Goal: Task Accomplishment & Management: Manage account settings

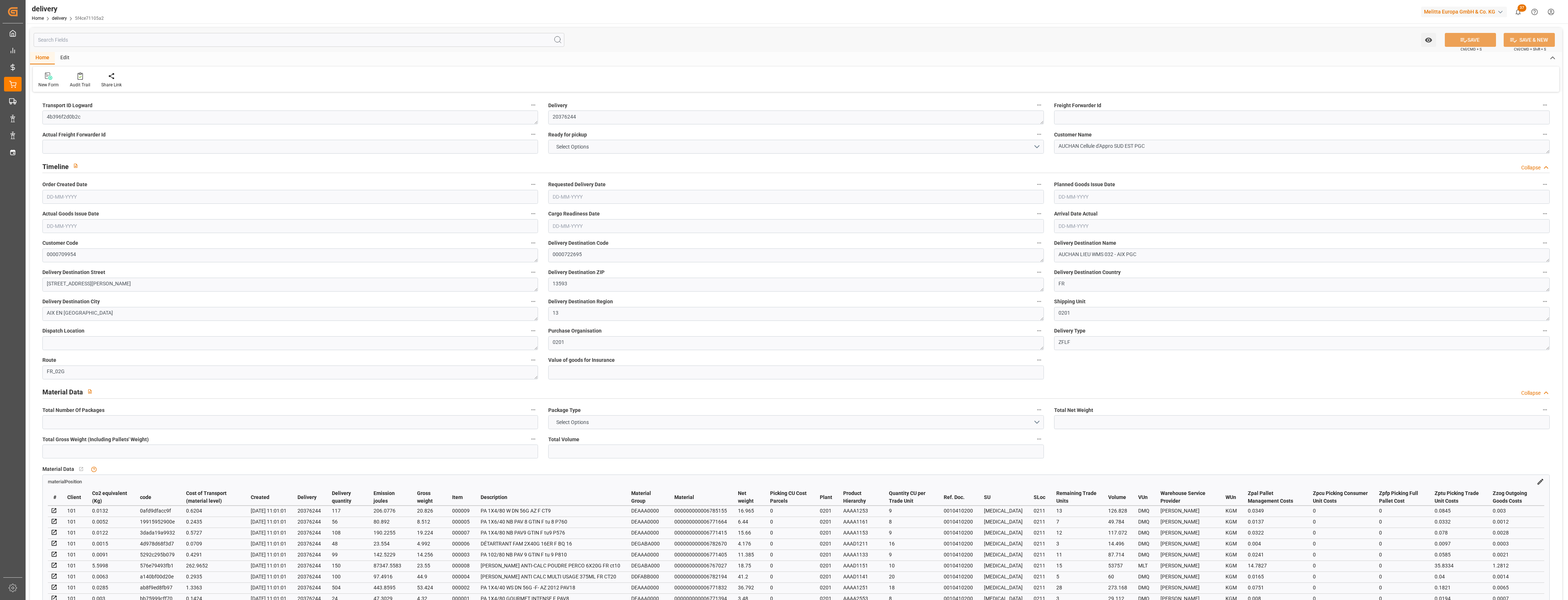
type input "8"
type input "158.988"
type input "429.188"
type input "843.827"
type input "101"
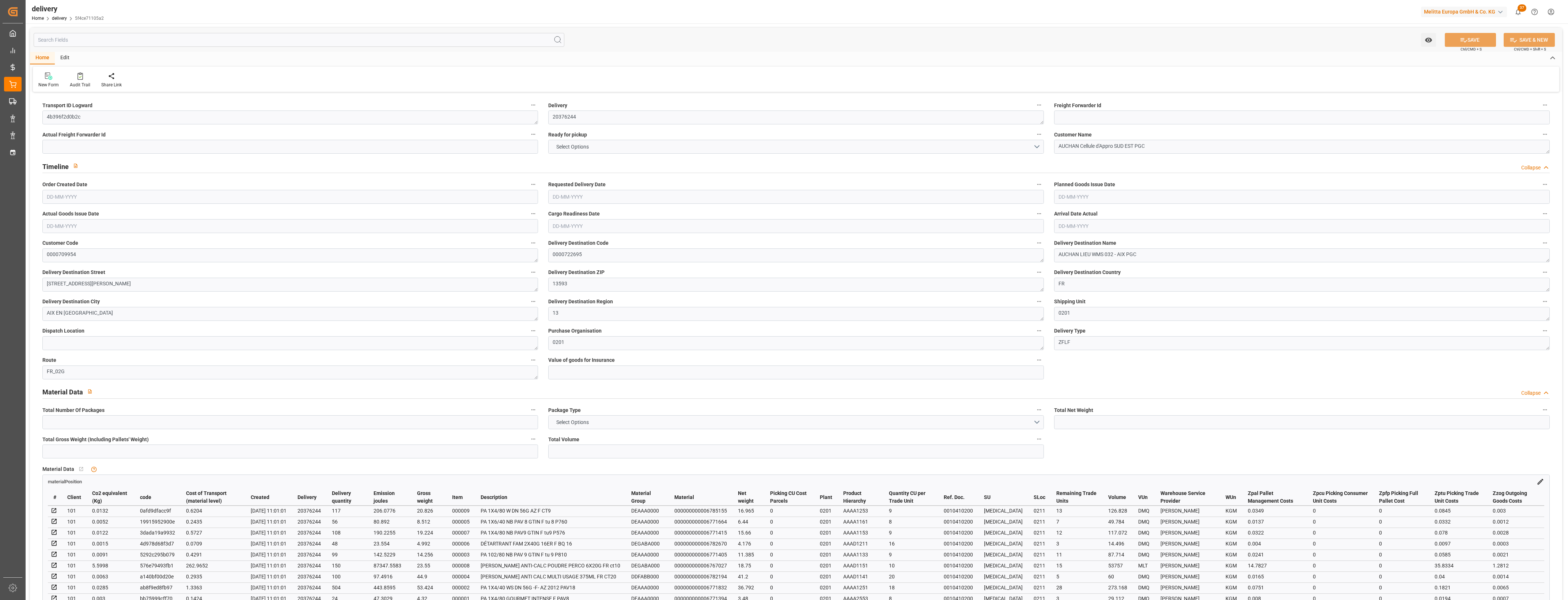
type input "10"
type input "0"
type input "2"
type input "0"
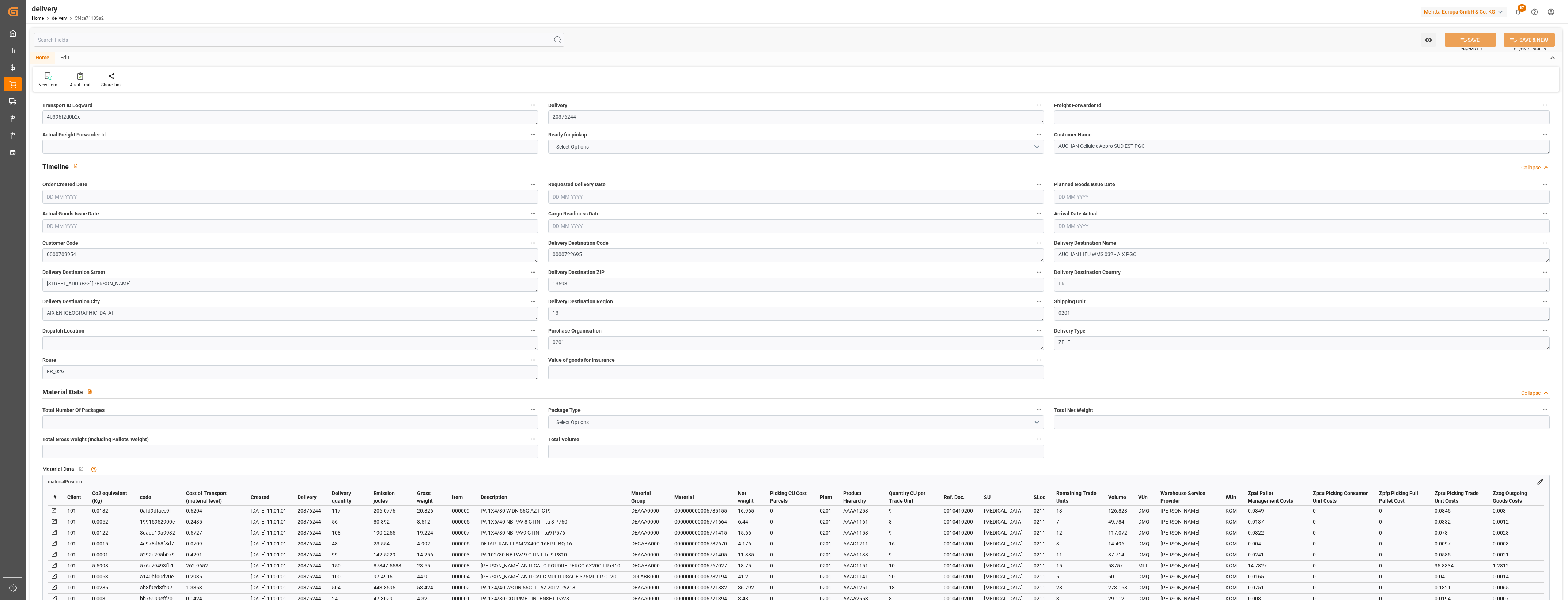
type input "0"
type input "266.83"
type input "0"
type input "36.36"
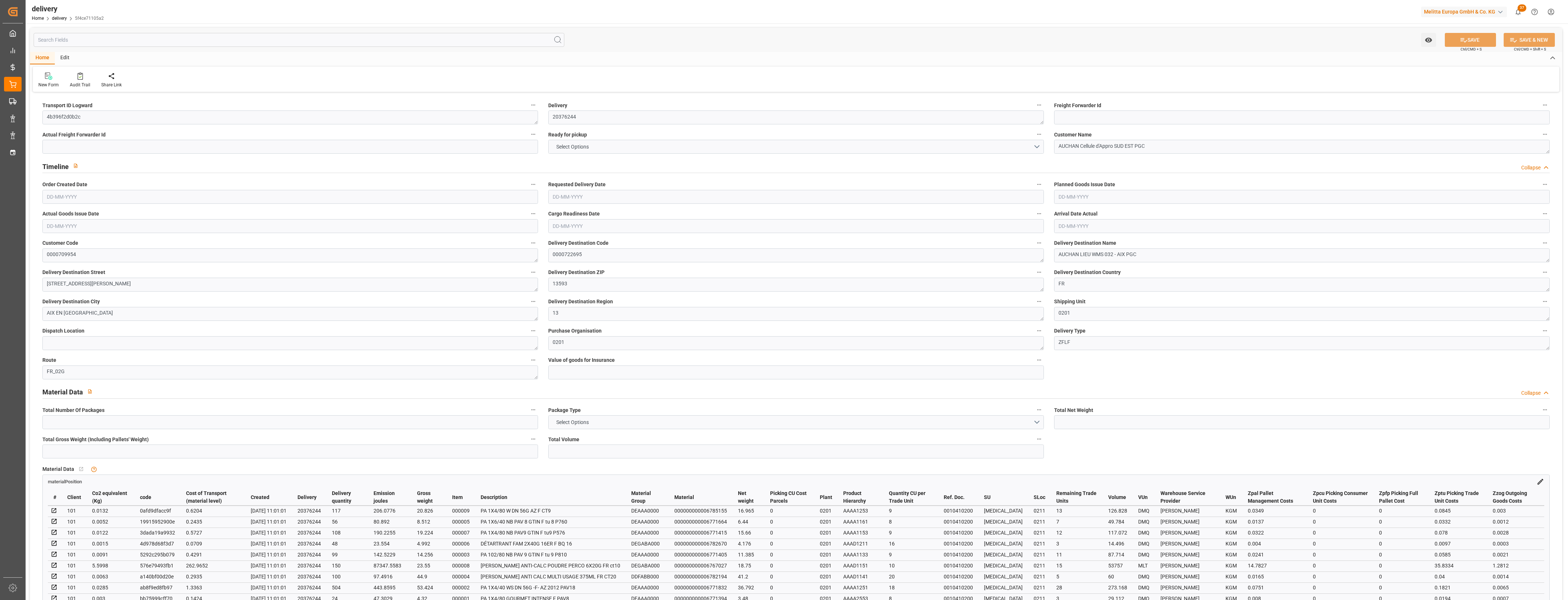
type input "1.5"
type input "1.3"
type input "0"
type input "15"
type input "199.188"
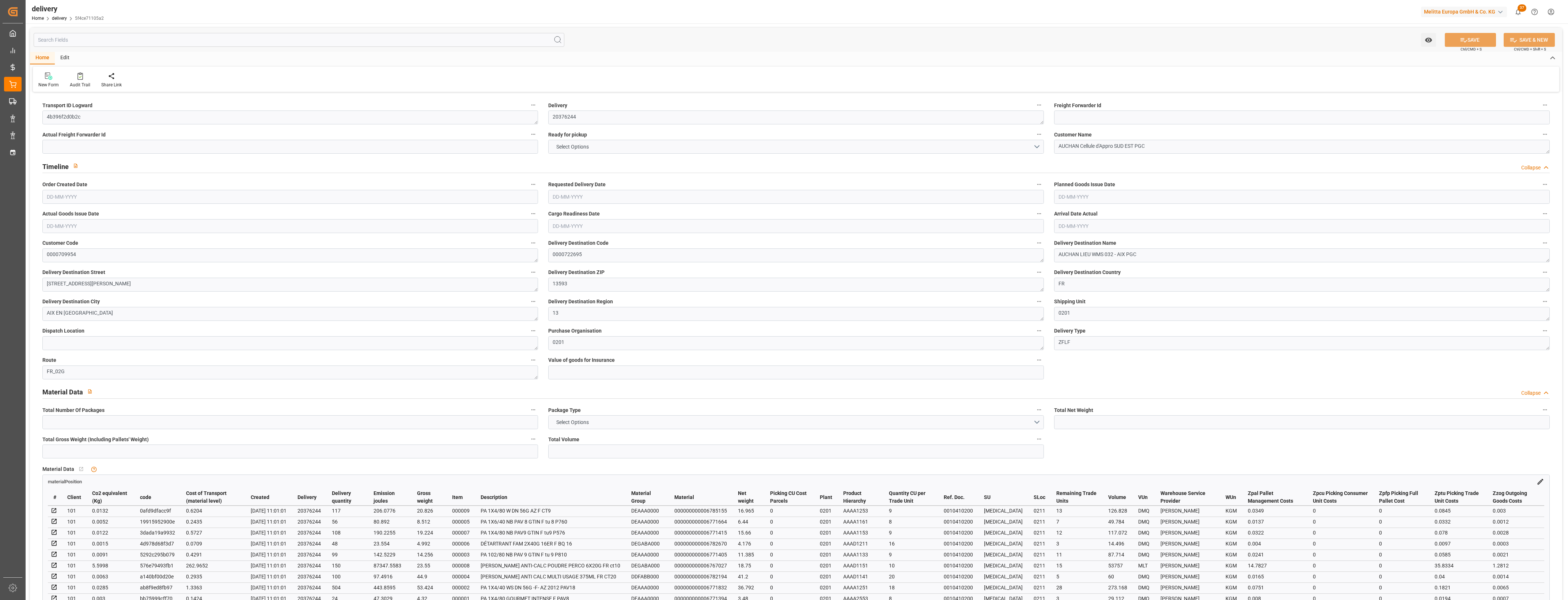
type input "101"
type input "1371.1001"
type input "0.0879"
type input "0"
type input "[DATE]"
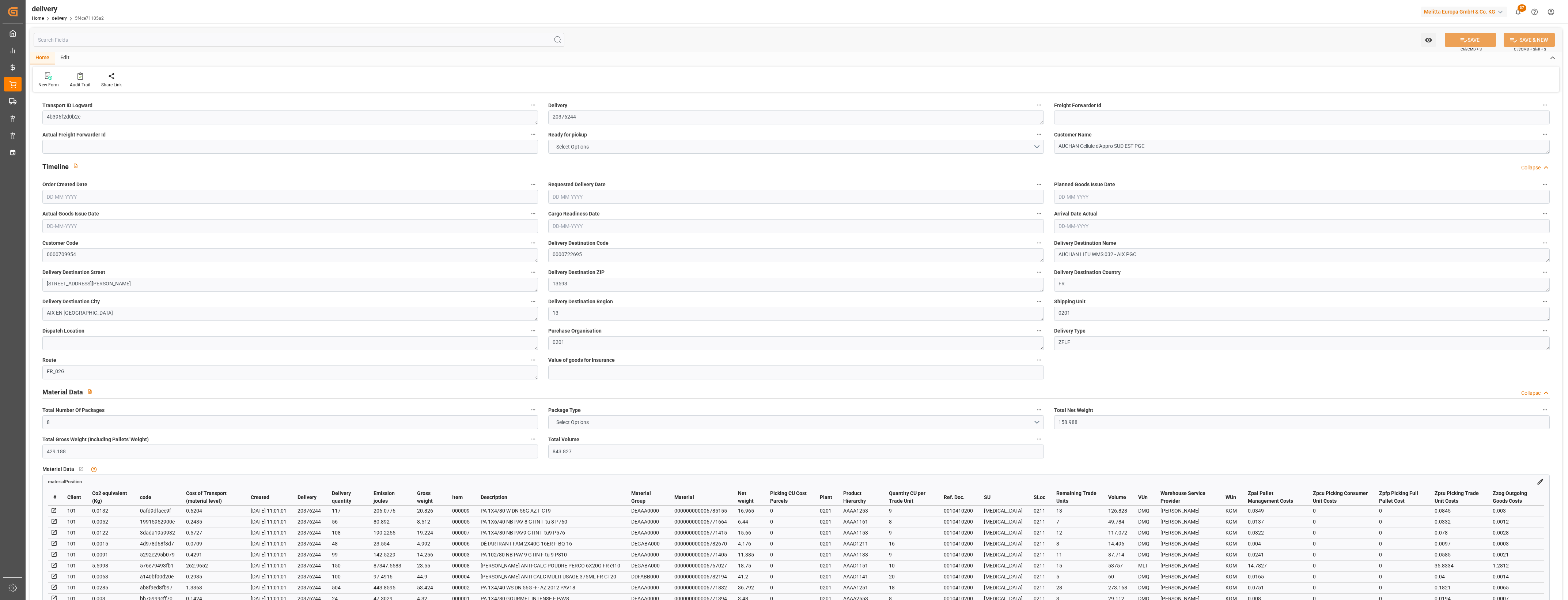
type input "[DATE]"
type input "[DATE] 11:00"
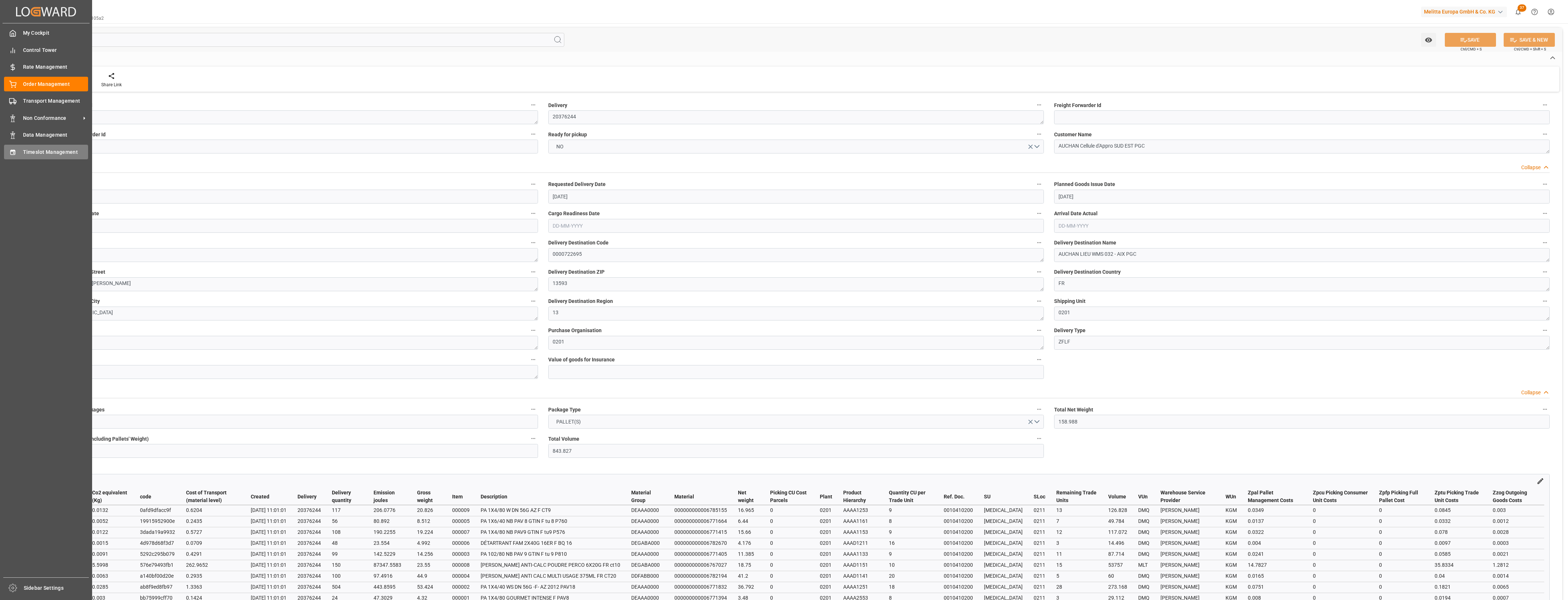
click at [23, 147] on div "Timeslot Management Timeslot Management" at bounding box center [46, 152] width 84 height 14
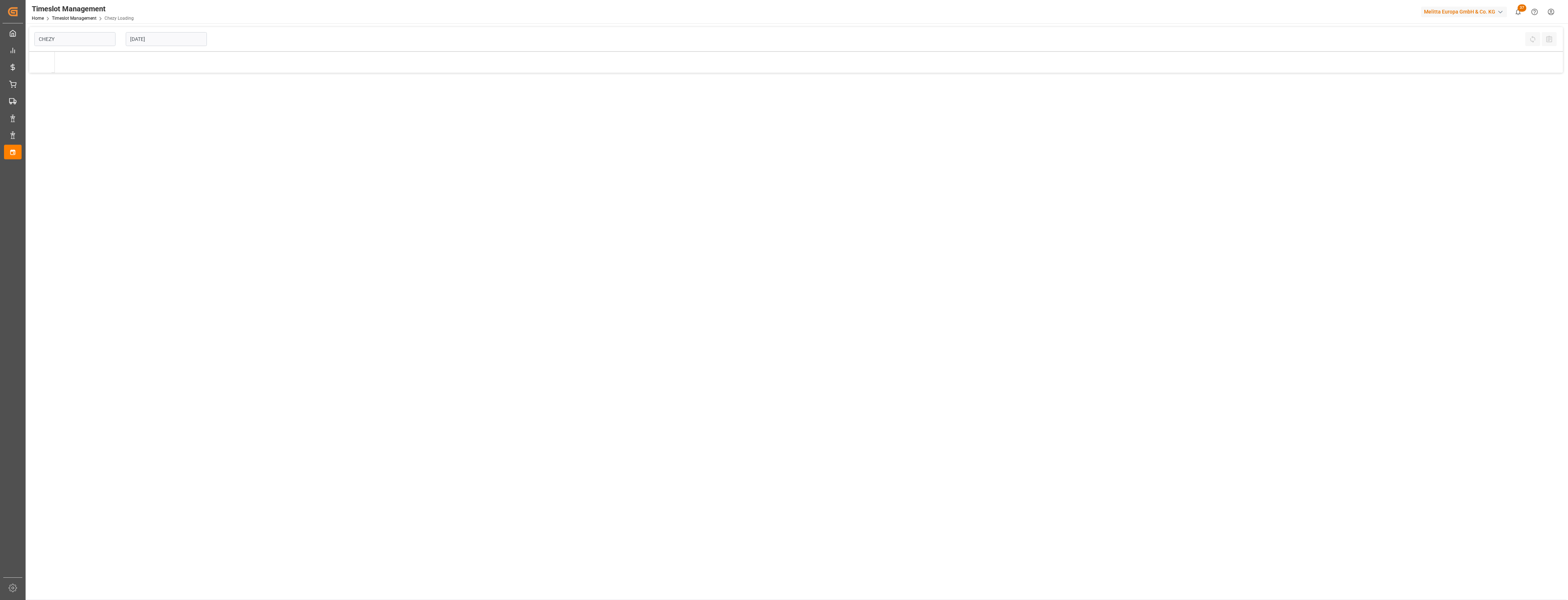
type input "Chezy Loading"
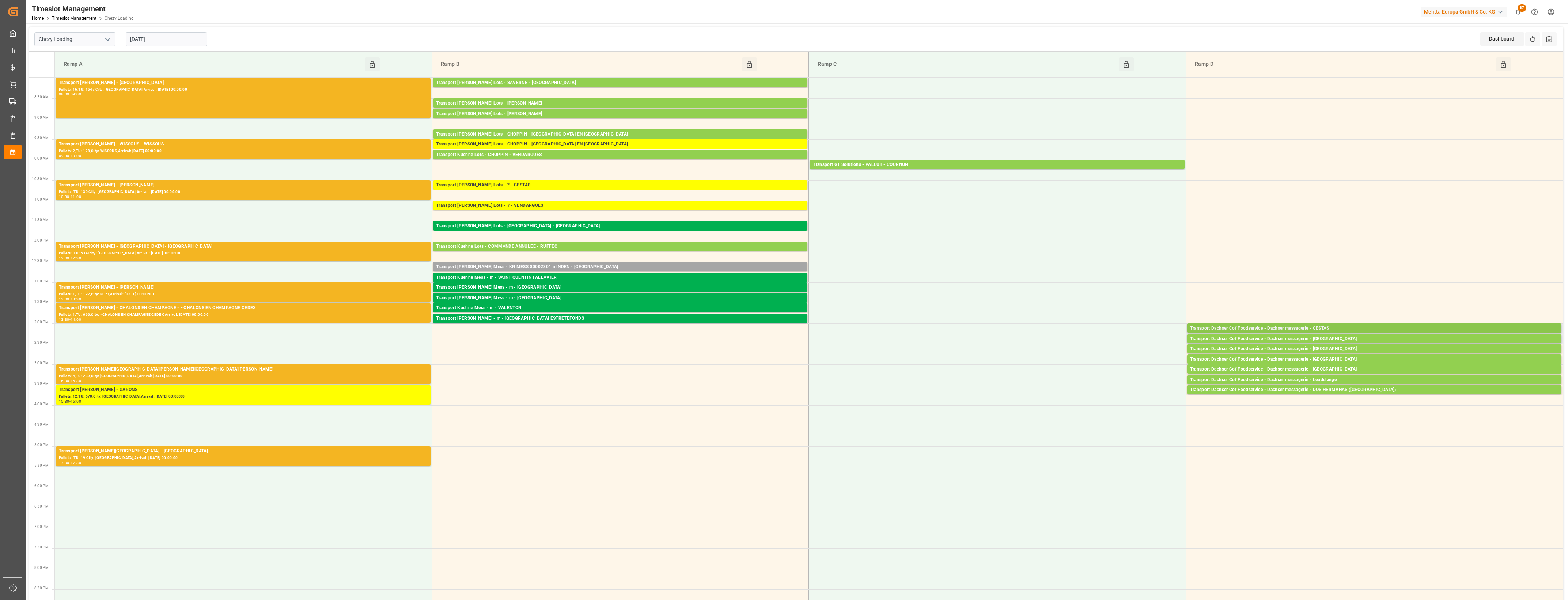
click at [1332, 329] on div "Transport Dachser Cof Foodservice - Dachser messagerie - CESTAS" at bounding box center [1374, 329] width 368 height 7
click at [1115, 362] on button "Open" at bounding box center [1091, 361] width 51 height 9
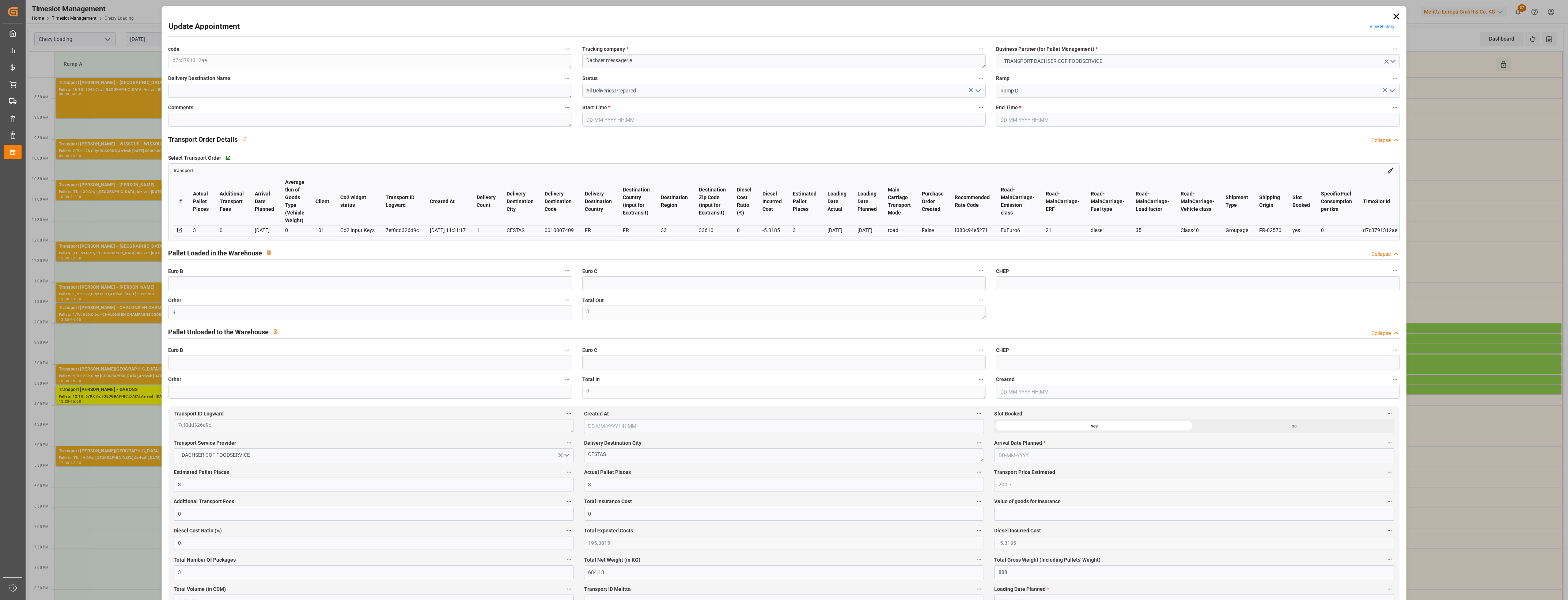
type input "[DATE] 14:00"
type input "[DATE] 14:15"
type input "[DATE] 11:54"
type input "[DATE] 11:31"
type input "[DATE]"
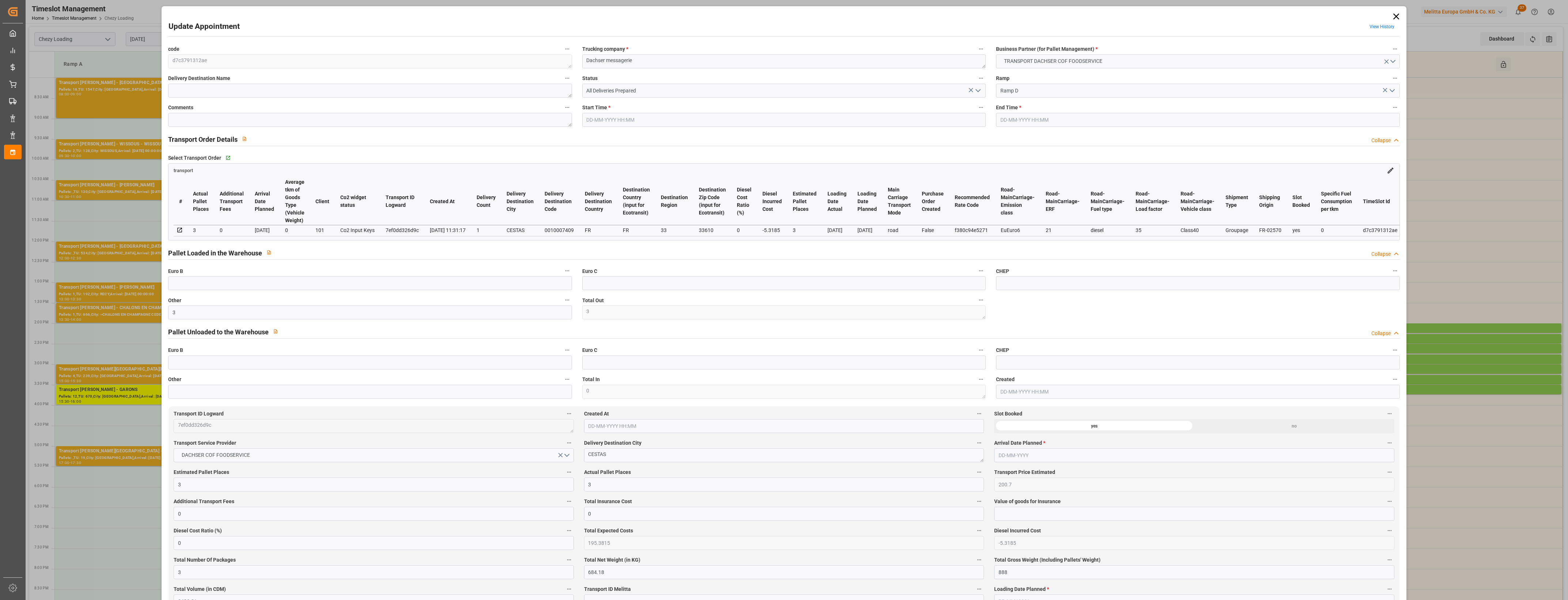
type input "[DATE]"
click at [979, 88] on icon "open menu" at bounding box center [978, 91] width 9 height 9
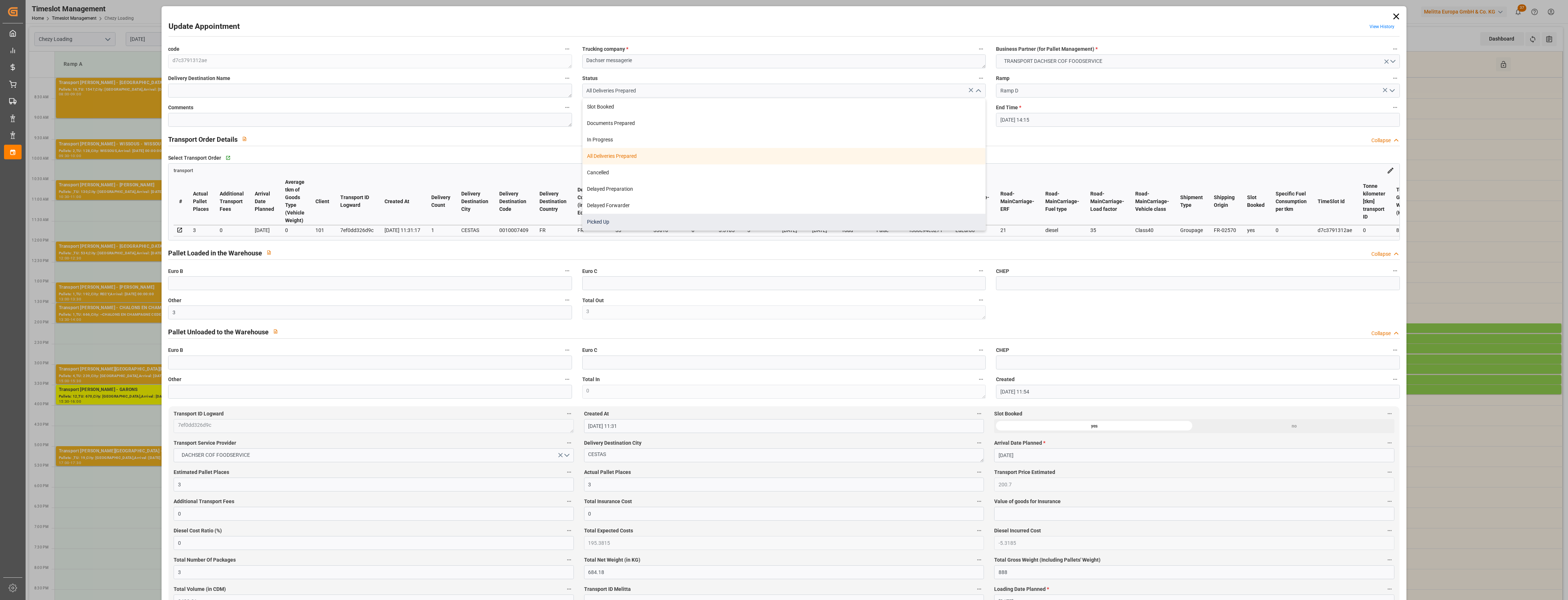
click at [633, 222] on div "Picked Up" at bounding box center [784, 222] width 403 height 16
type input "Picked Up"
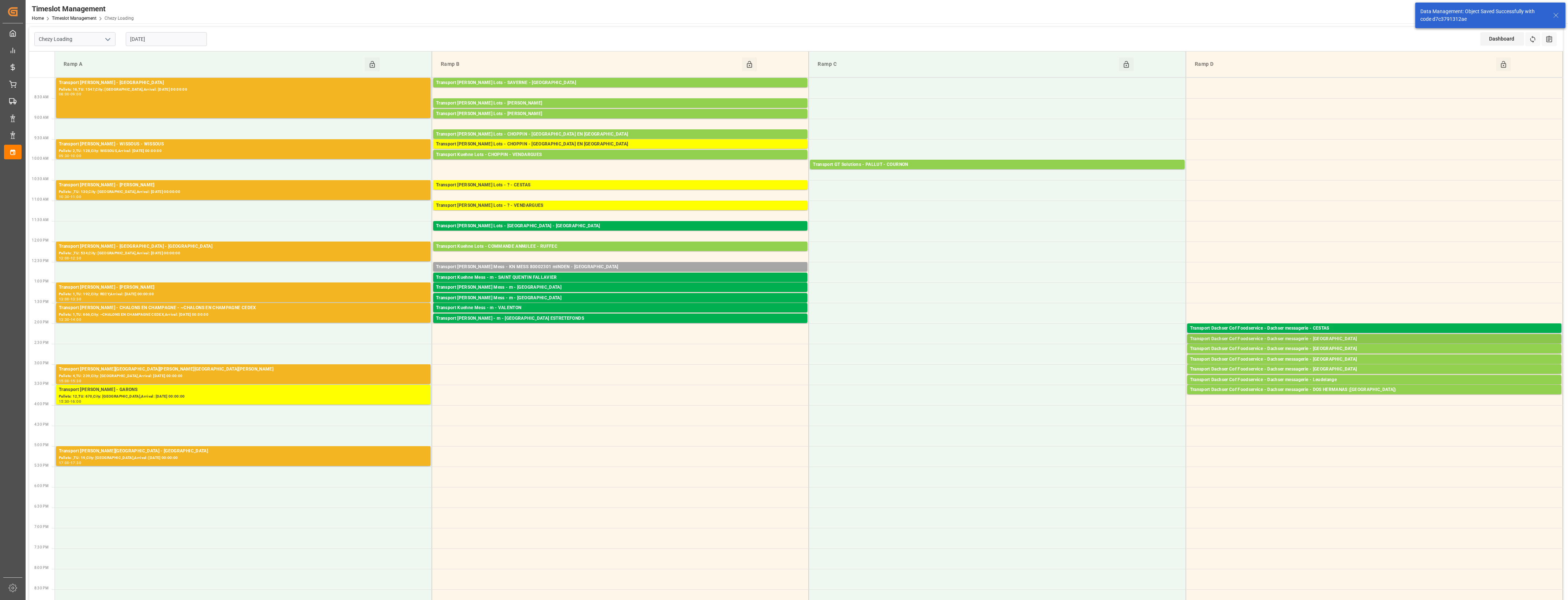
click at [1321, 338] on div "Transport Dachser Cof Foodservice - Dachser messagerie - [GEOGRAPHIC_DATA]" at bounding box center [1374, 339] width 368 height 7
click at [1110, 361] on button "Open" at bounding box center [1091, 361] width 51 height 9
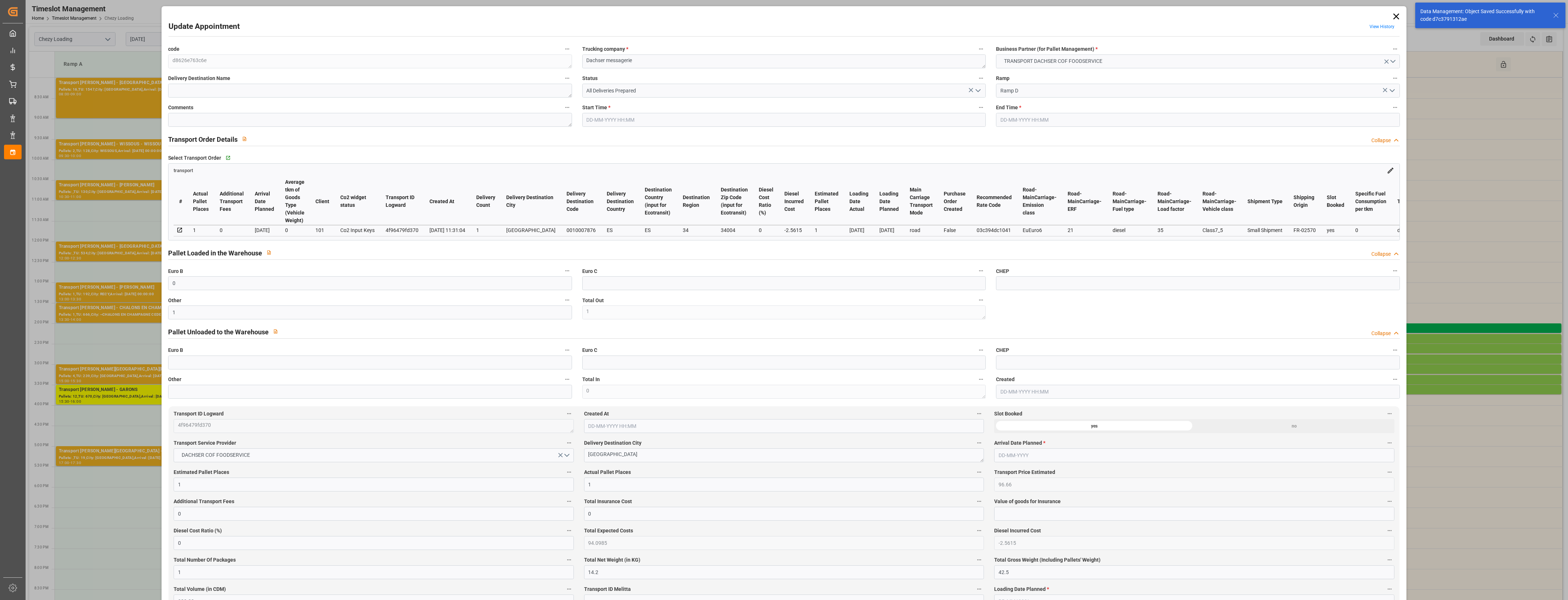
type input "[DATE] 14:15"
type input "[DATE] 14:30"
type input "[DATE] 11:57"
type input "[DATE] 11:31"
type input "[DATE]"
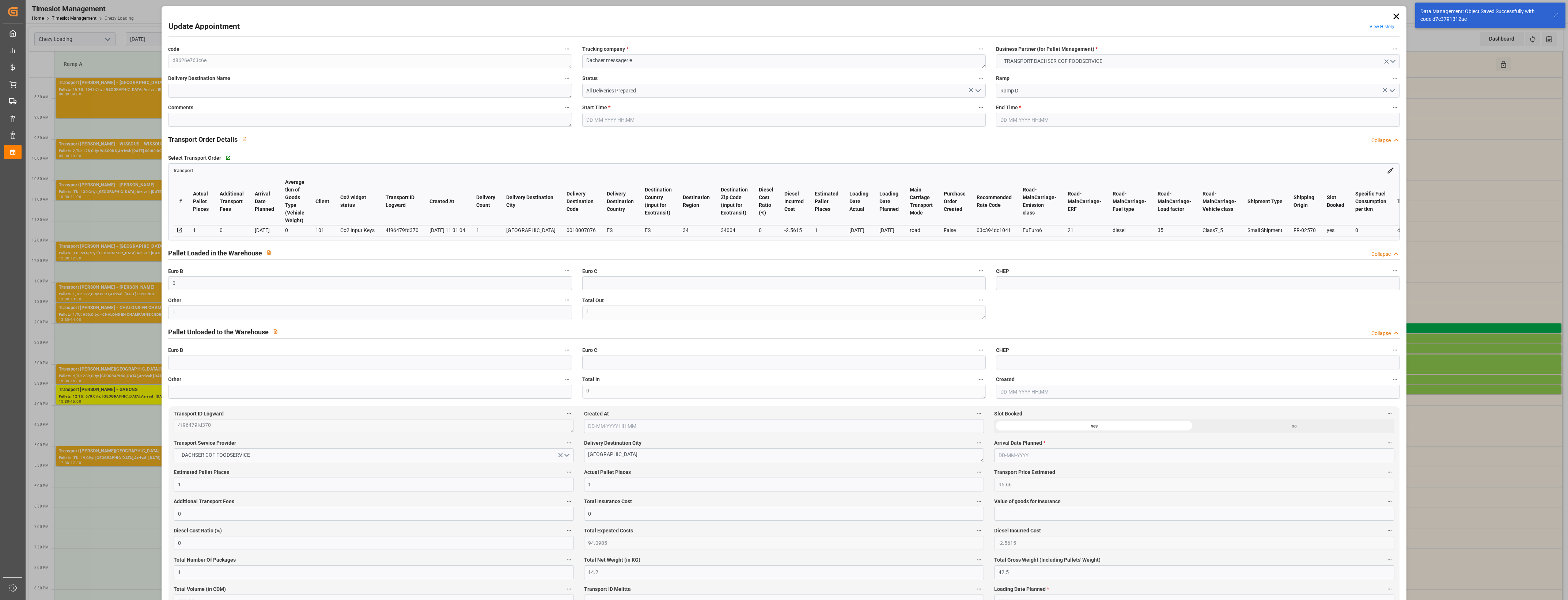
type input "[DATE]"
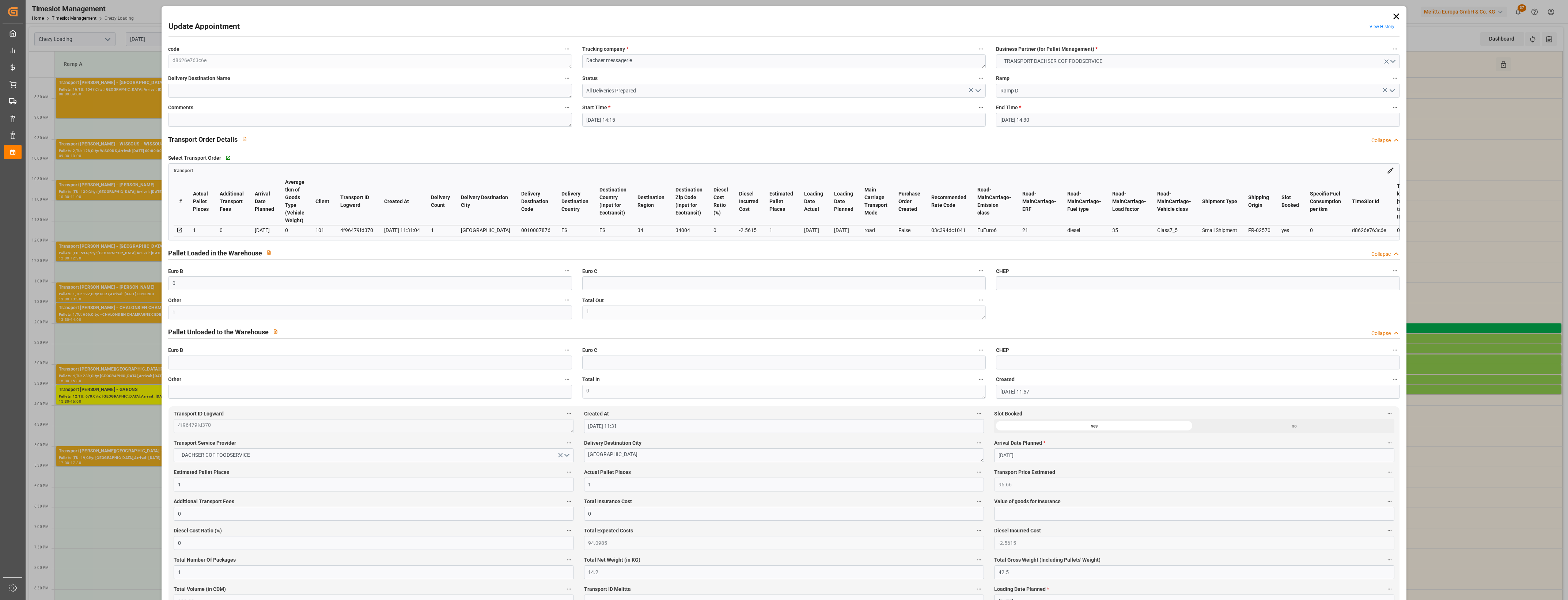
click at [976, 89] on icon "open menu" at bounding box center [978, 91] width 9 height 9
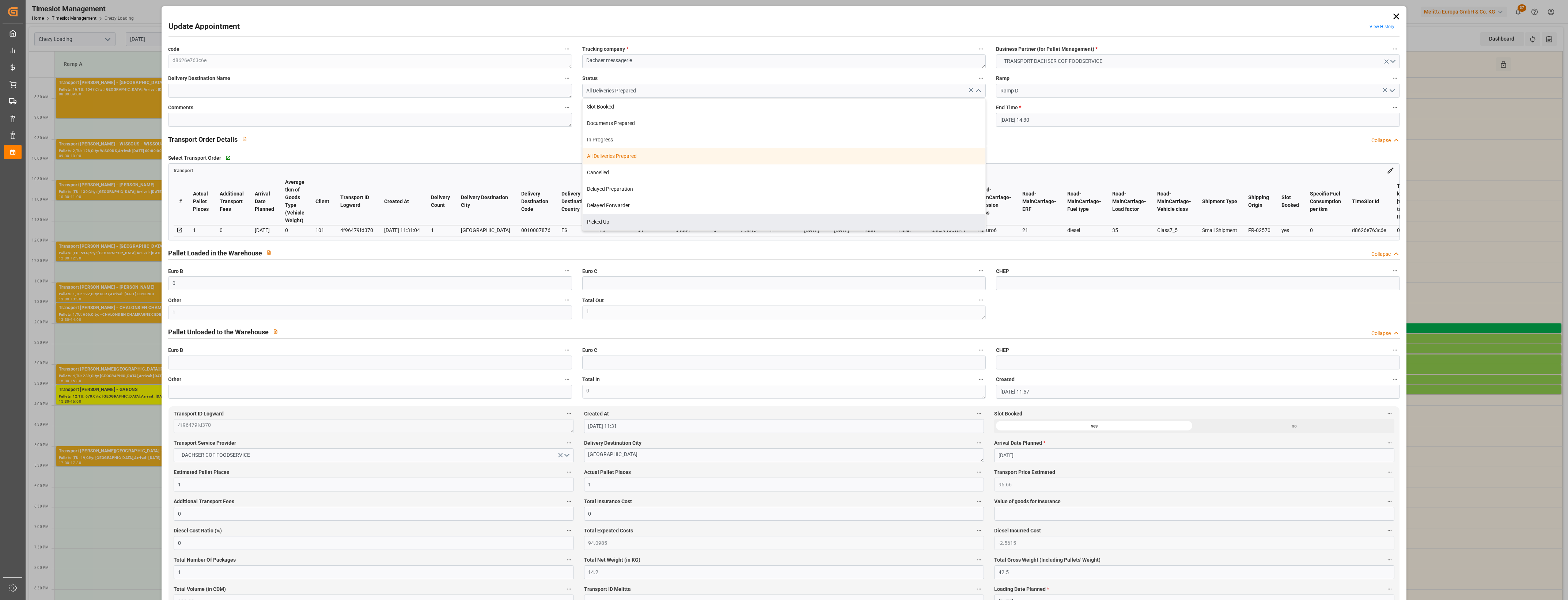
click at [618, 218] on div "Picked Up" at bounding box center [784, 222] width 403 height 16
type input "Picked Up"
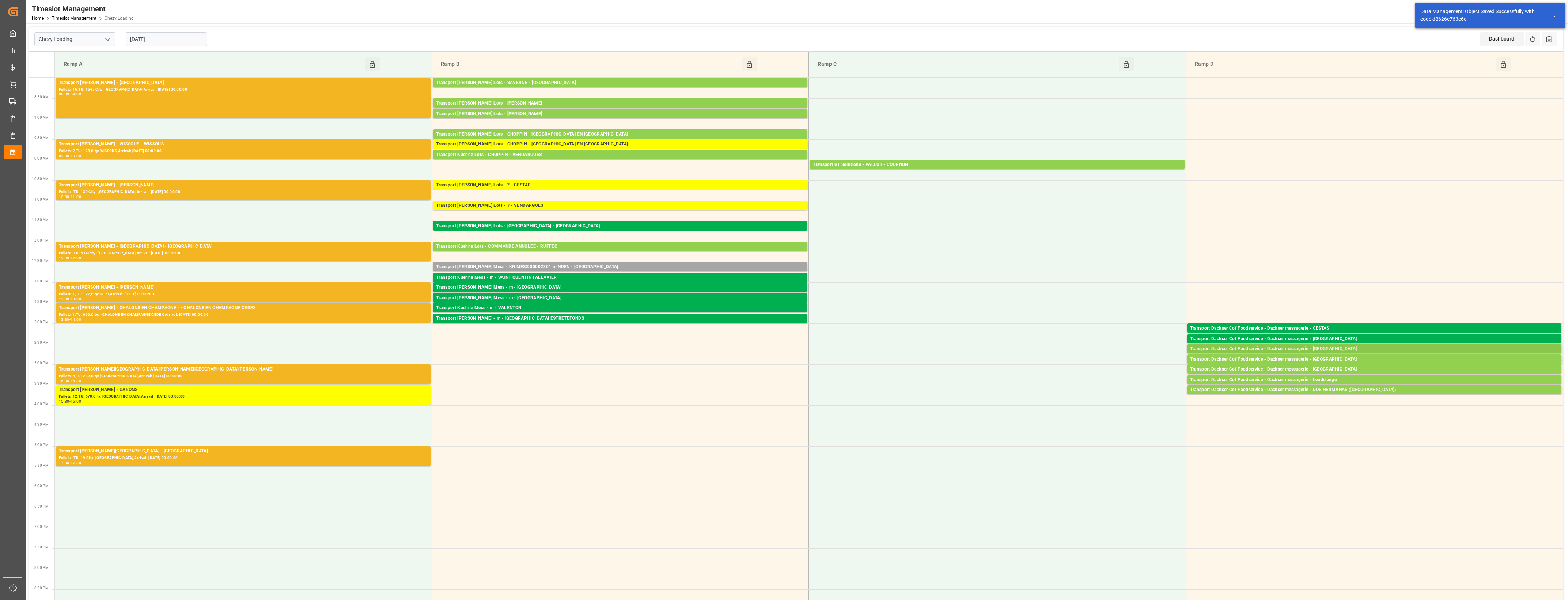
click at [1339, 347] on div "Transport Dachser Cof Foodservice - Dachser messagerie - [GEOGRAPHIC_DATA]" at bounding box center [1374, 349] width 368 height 7
click at [1111, 380] on button "Open" at bounding box center [1091, 382] width 51 height 9
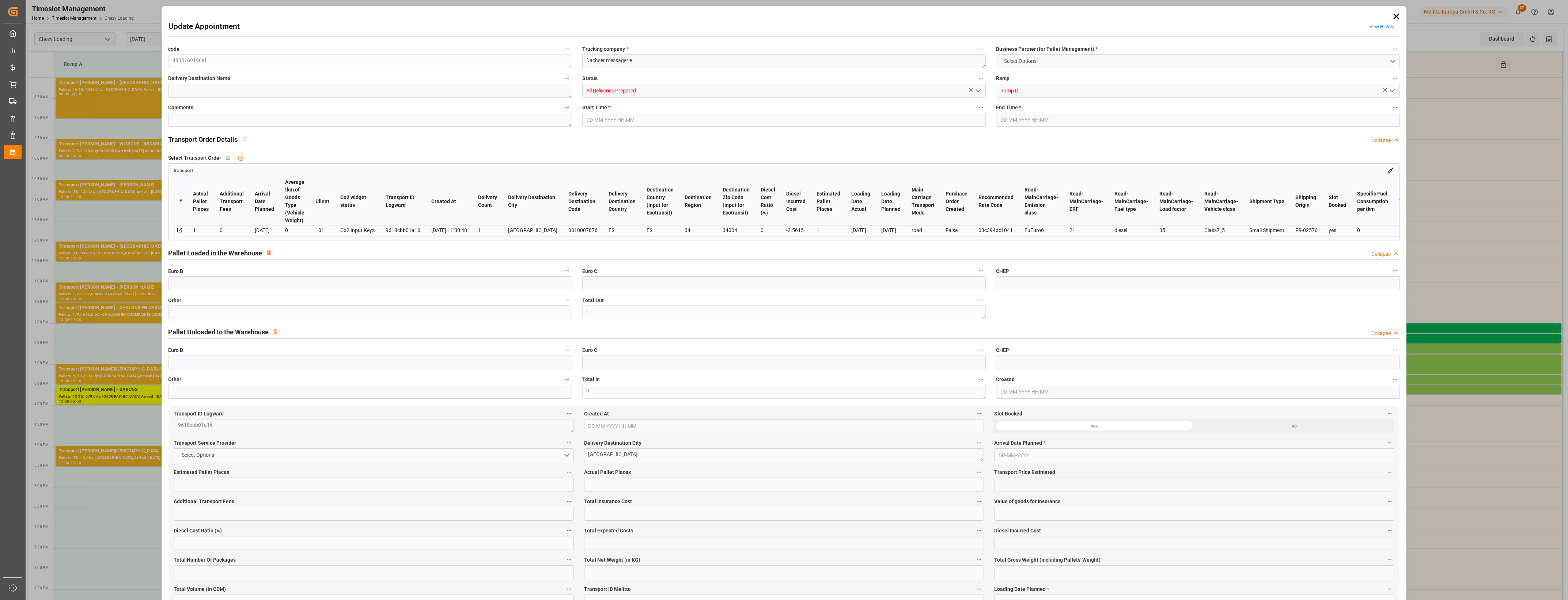
type input "1"
type input "96.66"
type input "0"
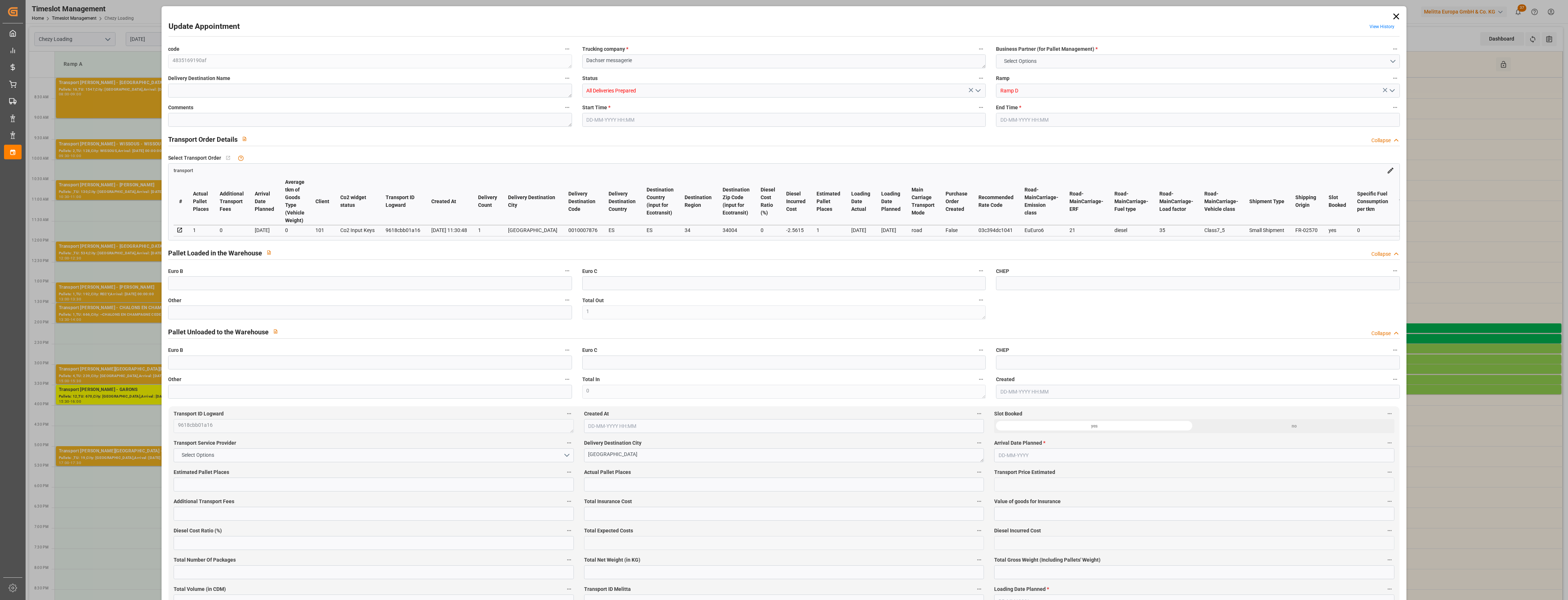
type input "0"
type input "94.0985"
type input "-2.5615"
type input "1"
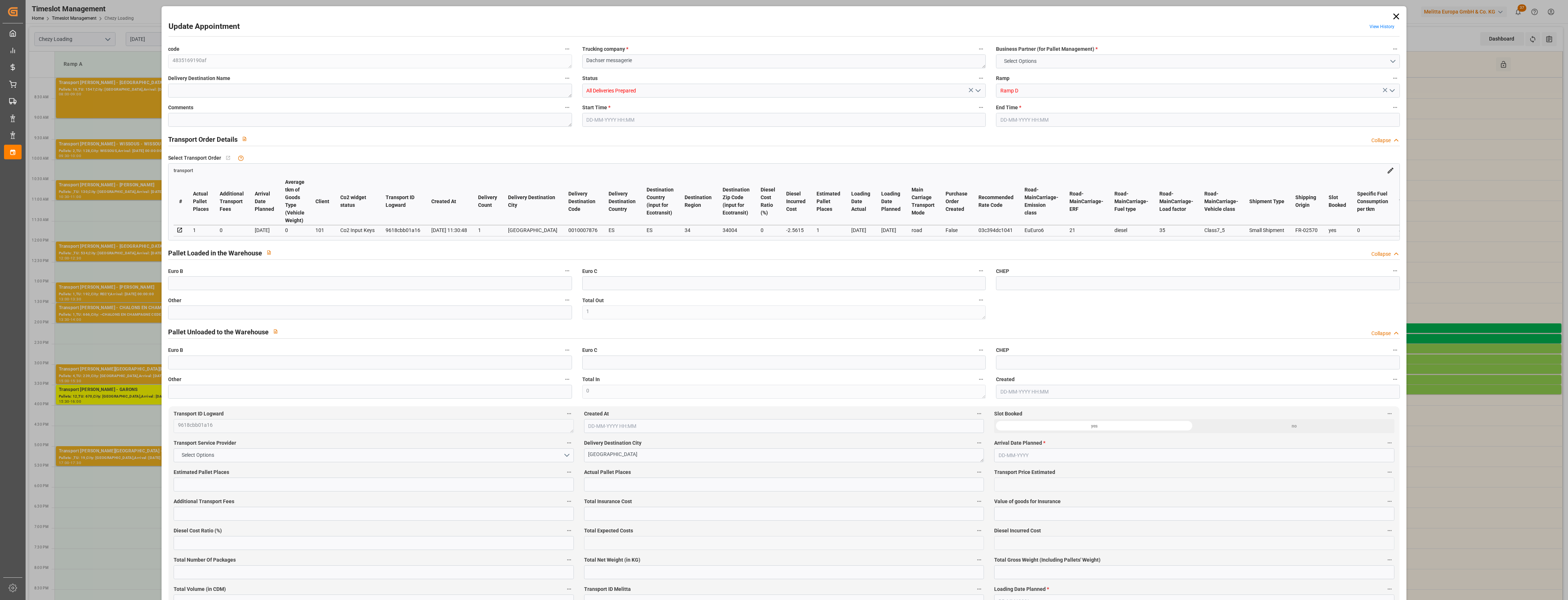
type input "228.06"
type input "296"
type input "827.67"
type input "34"
type input "1"
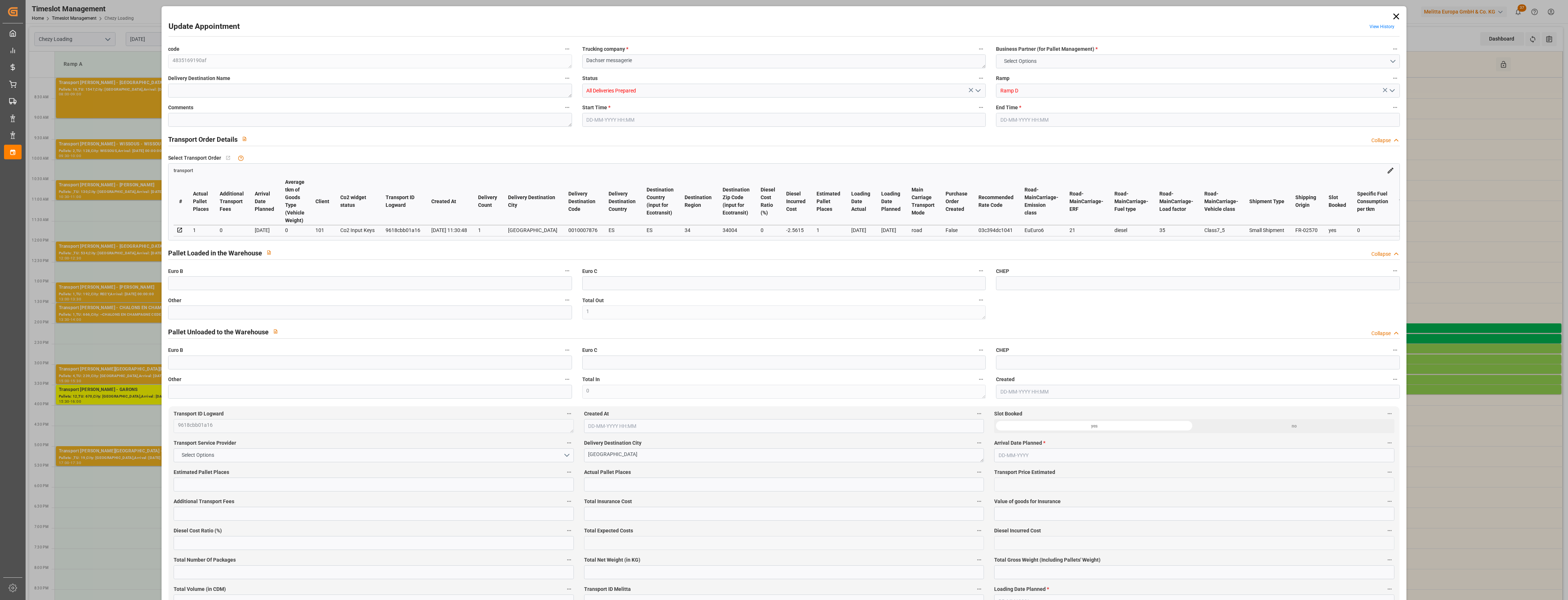
type input "0"
type input "1"
type input "101"
type input "271.11"
type input "0"
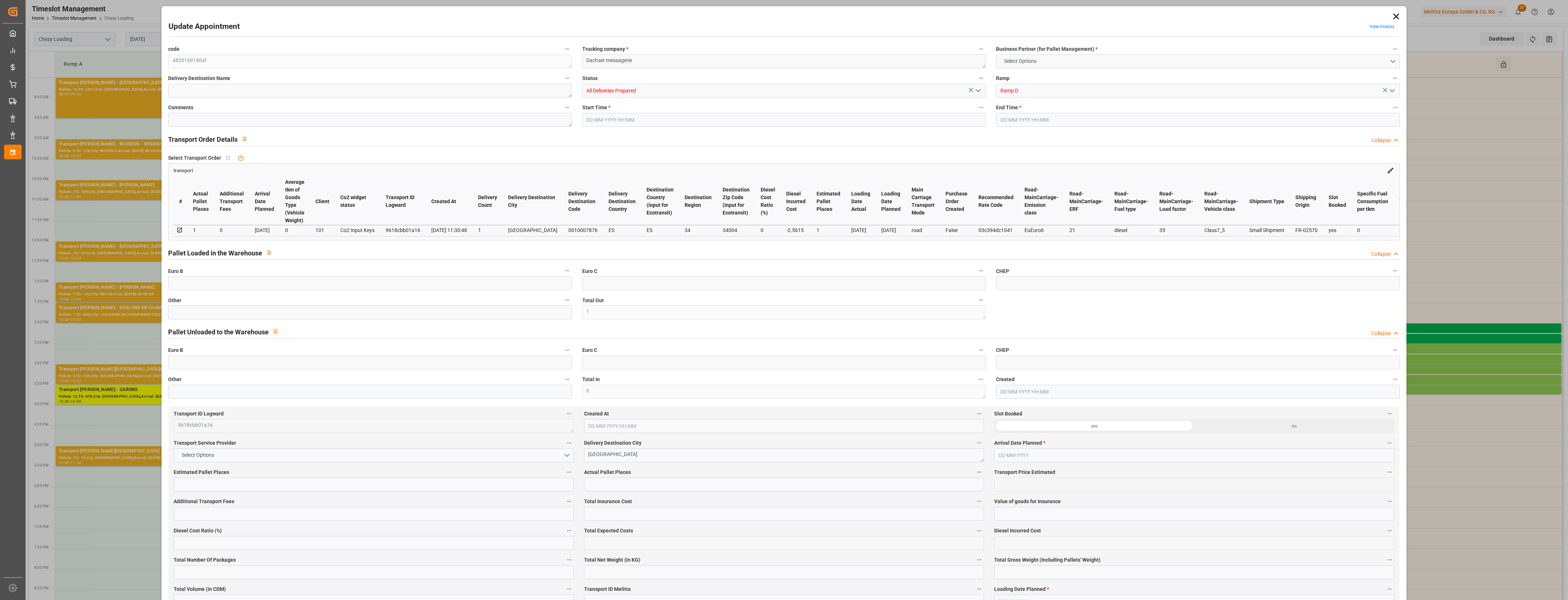
type input "4710.8598"
type input "0"
type input "21"
type input "35"
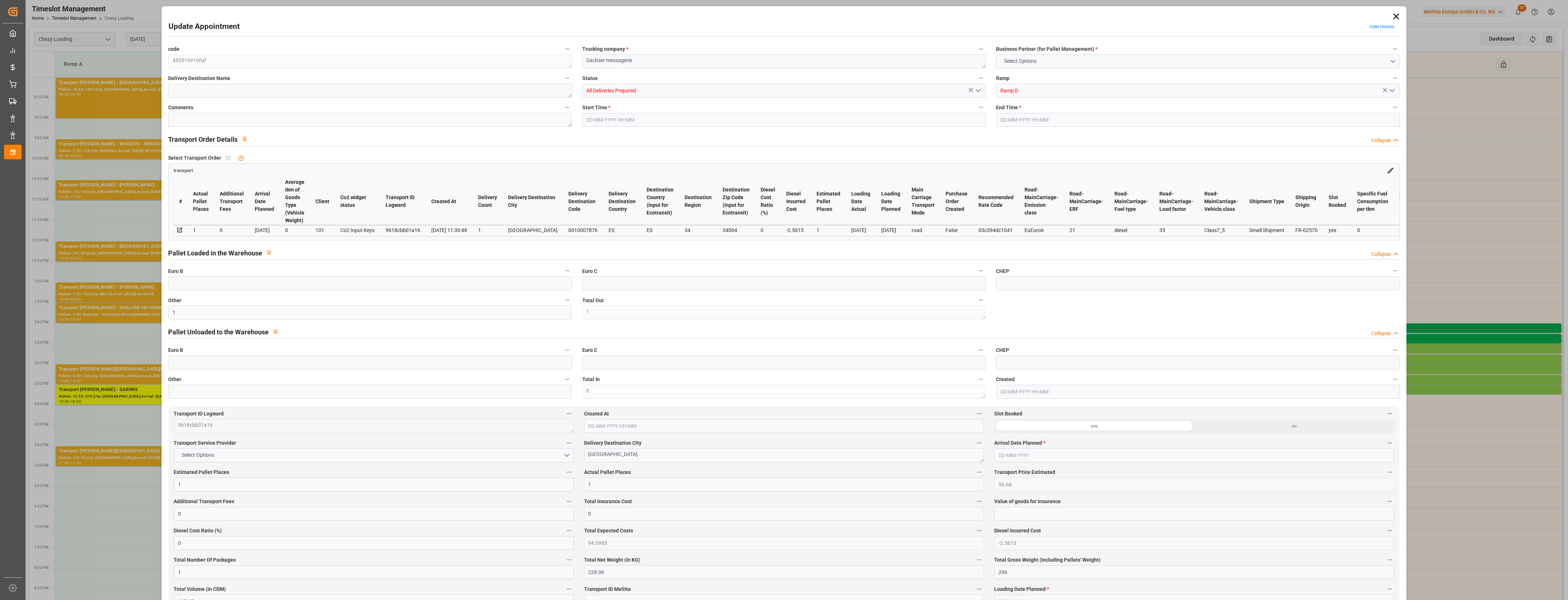
type input "[DATE] 14:30"
type input "[DATE] 14:45"
type input "[DATE] 11:58"
type input "[DATE] 11:30"
type input "[DATE]"
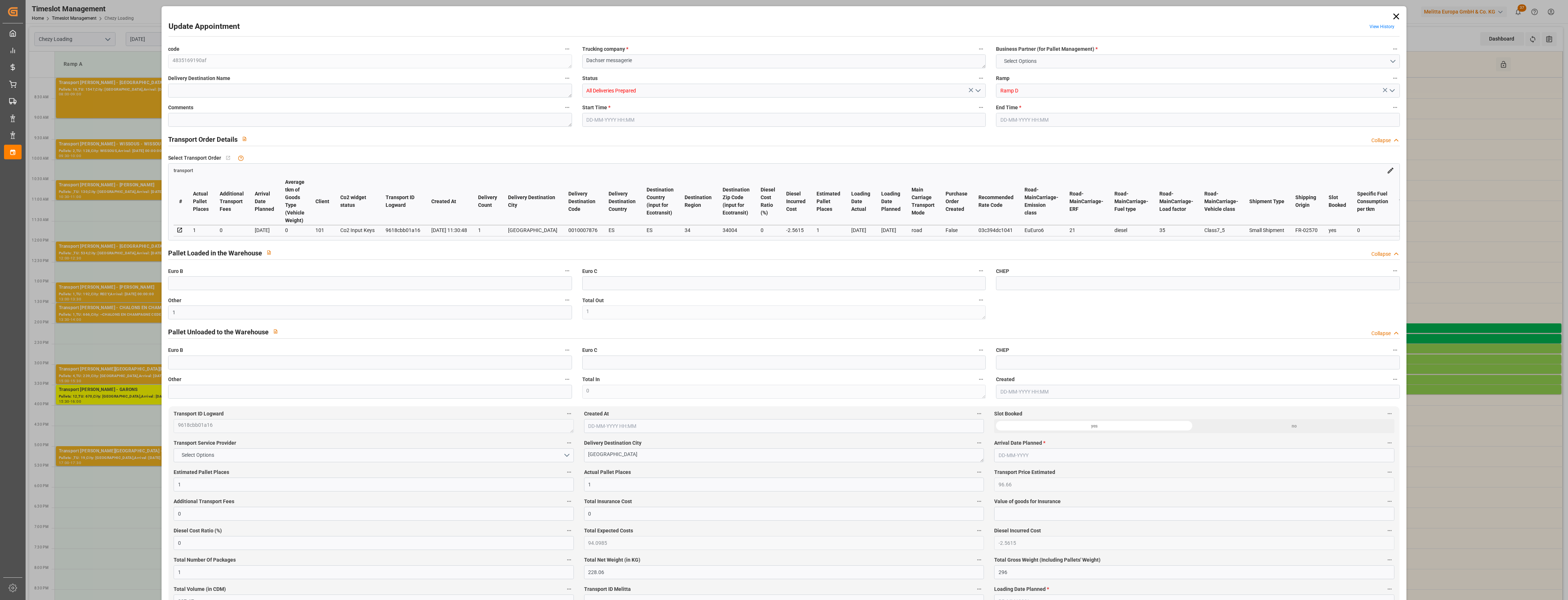
type input "[DATE]"
click at [978, 90] on polyline "open menu" at bounding box center [978, 91] width 4 height 2
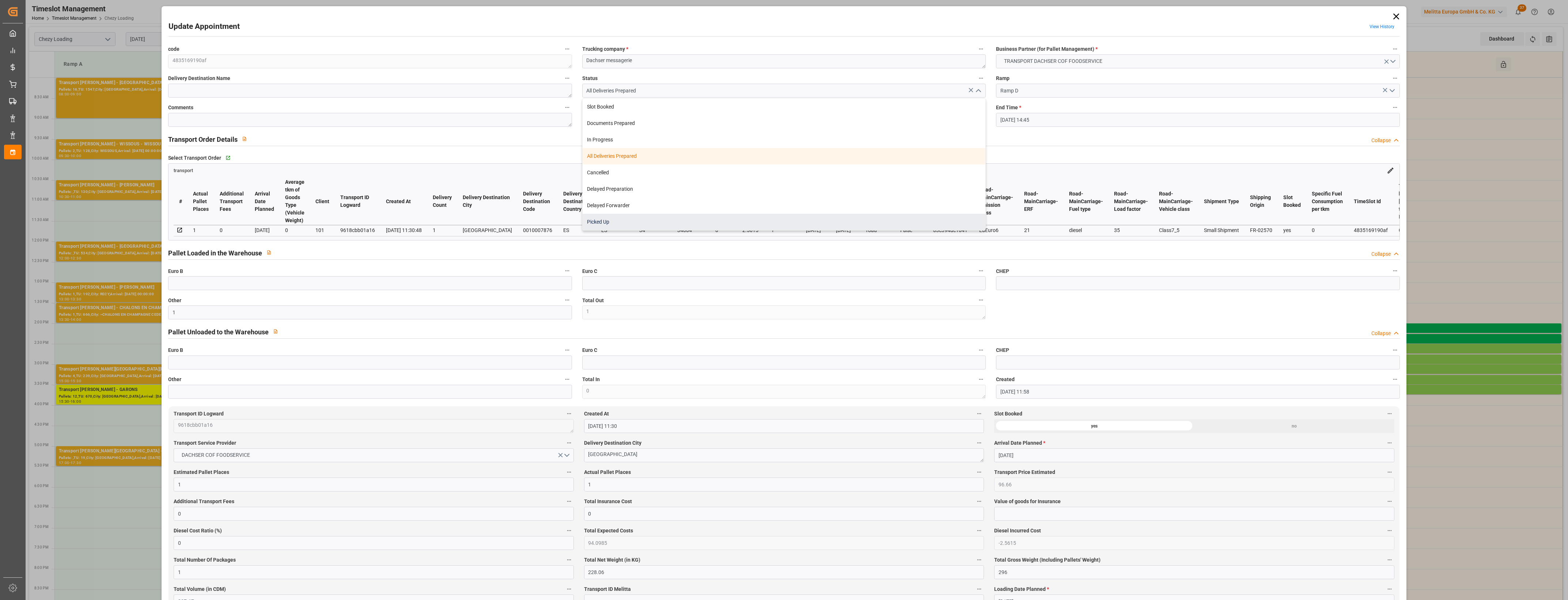
click at [616, 222] on div "Picked Up" at bounding box center [784, 222] width 403 height 16
type input "Picked Up"
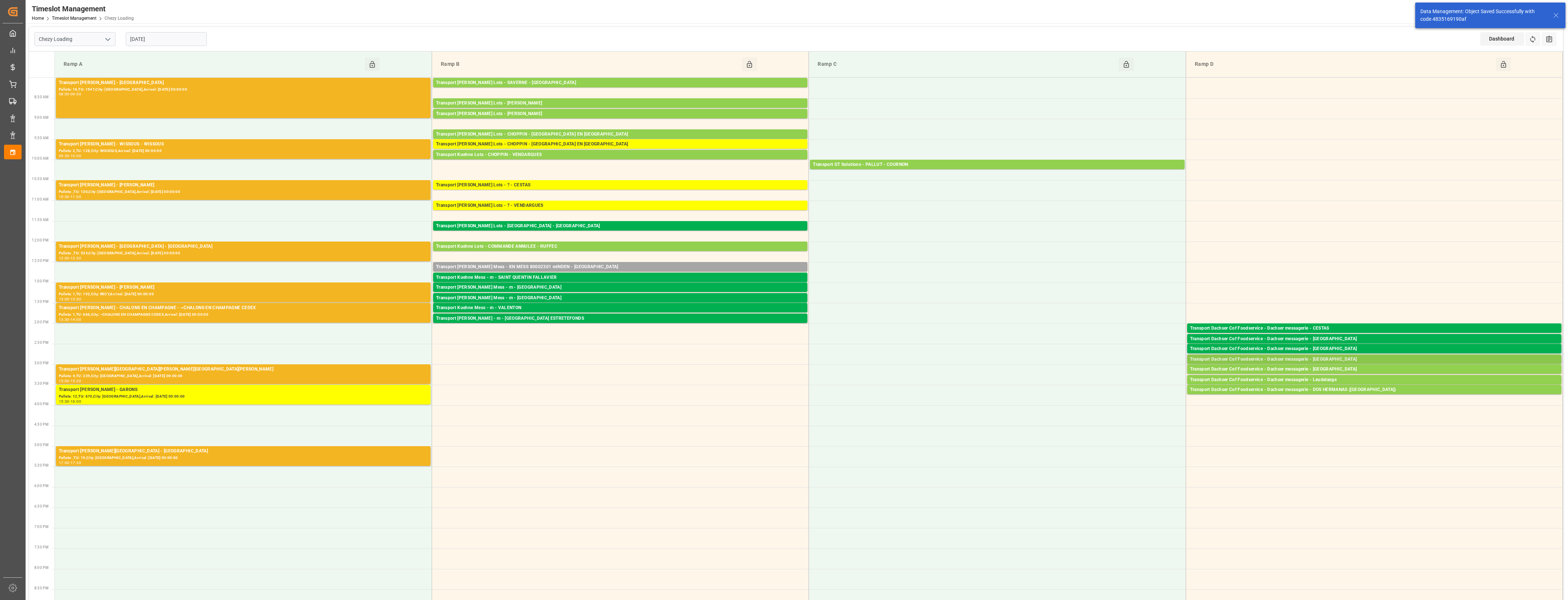
click at [1313, 360] on div "Transport Dachser Cof Foodservice - Dachser messagerie - [GEOGRAPHIC_DATA]" at bounding box center [1374, 360] width 368 height 7
click at [1108, 382] on button "Open" at bounding box center [1091, 382] width 51 height 9
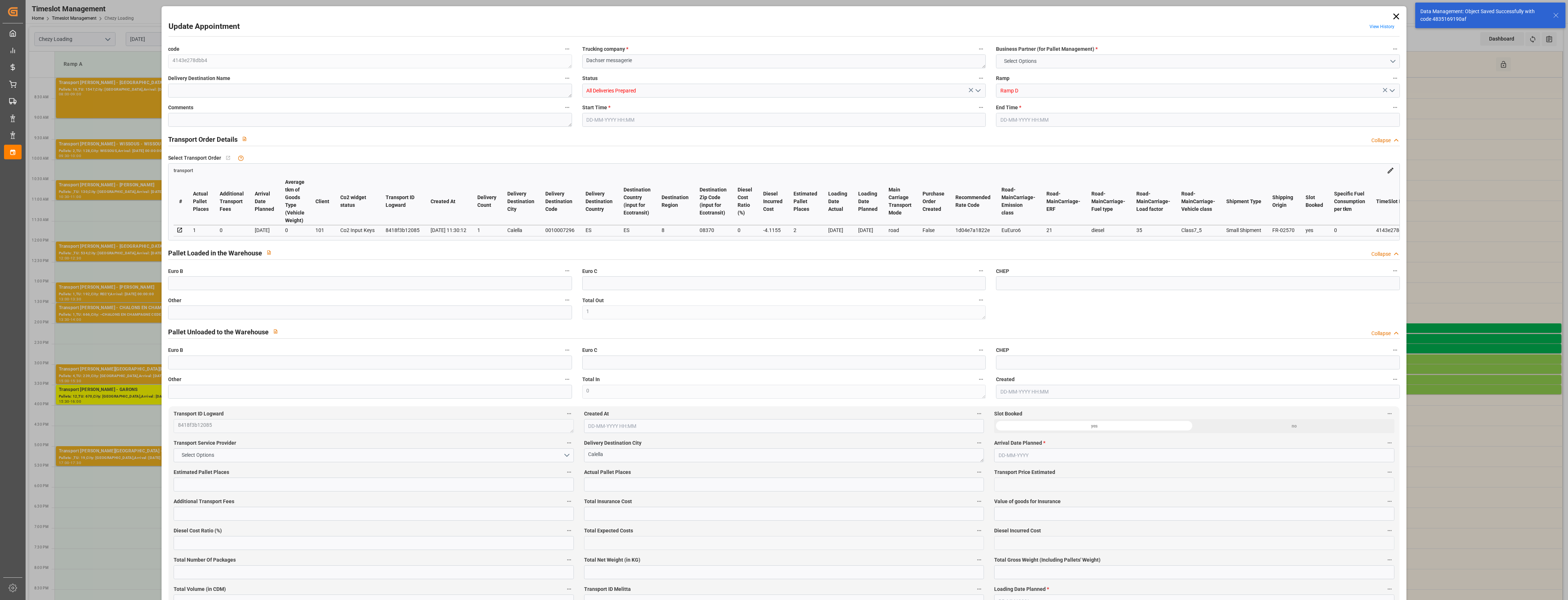
type input "1"
type input "2"
type input "1"
type input "155.3"
type input "0"
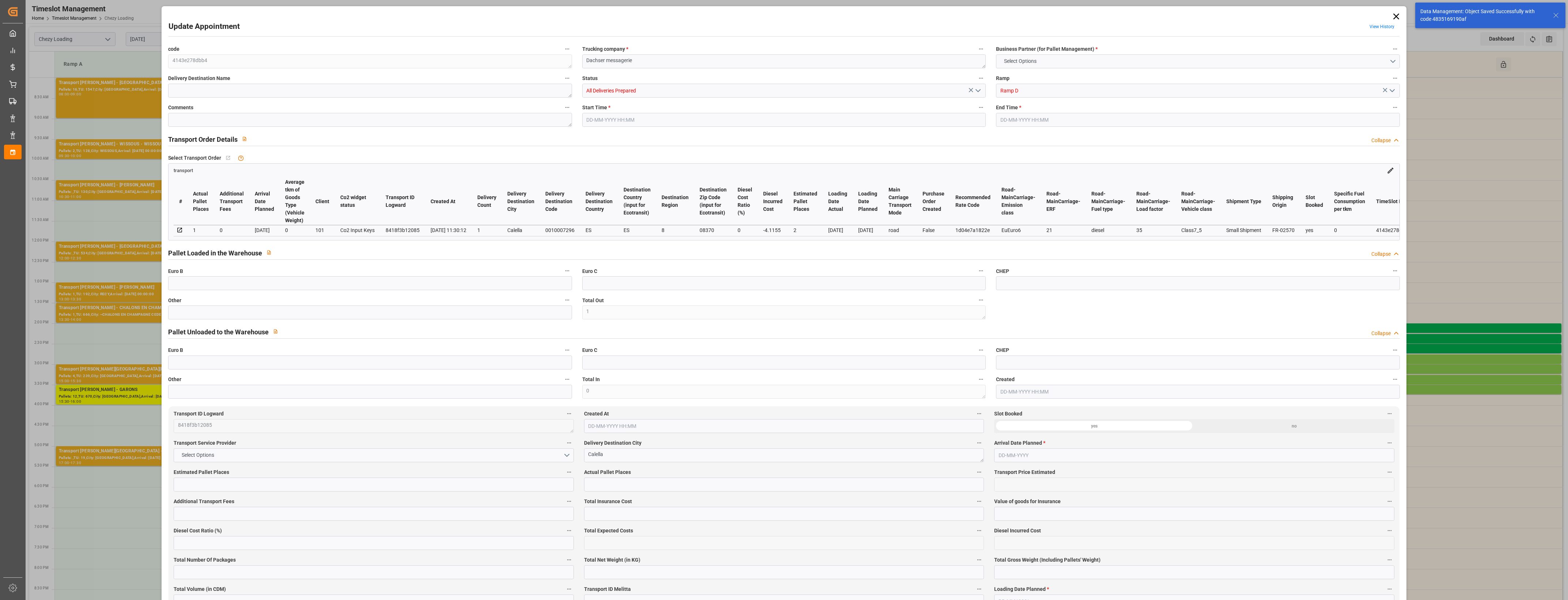
type input "0"
type input "151.1845"
type input "-4.1155"
type input "1"
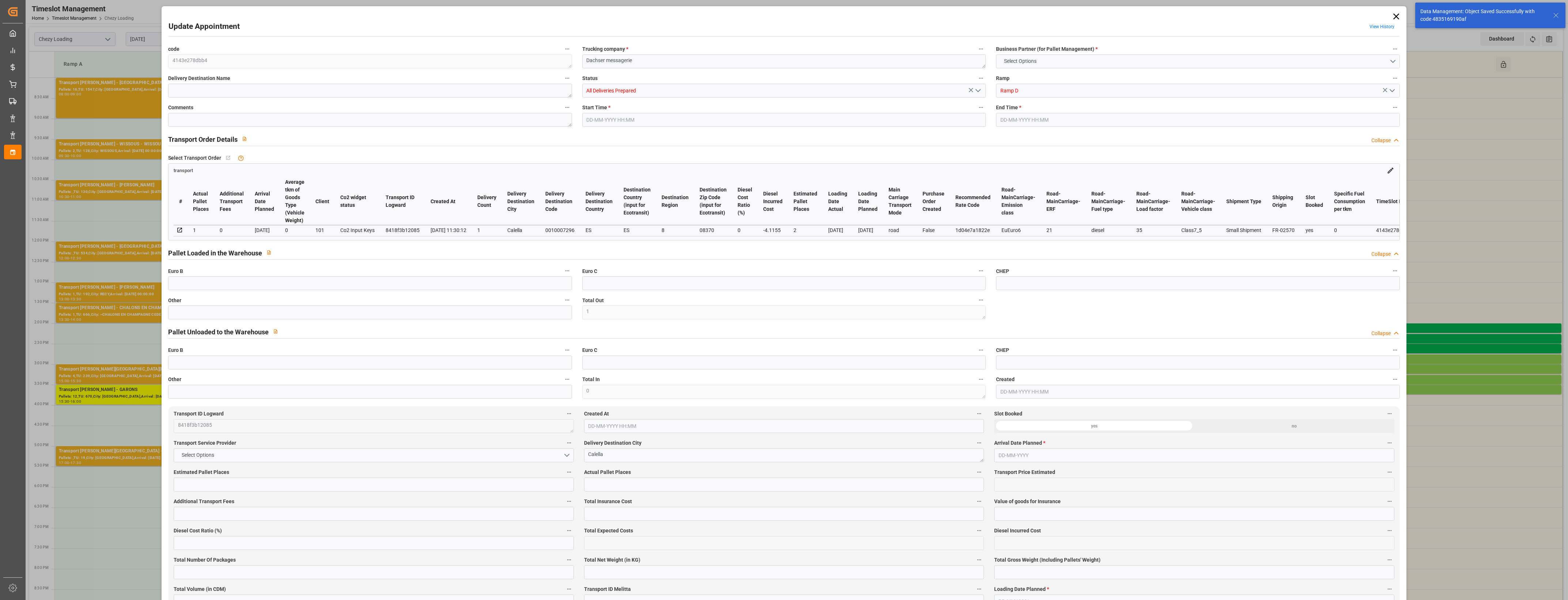
type input "253.176"
type input "349.376"
type input "1041.228"
type input "8"
type input "1"
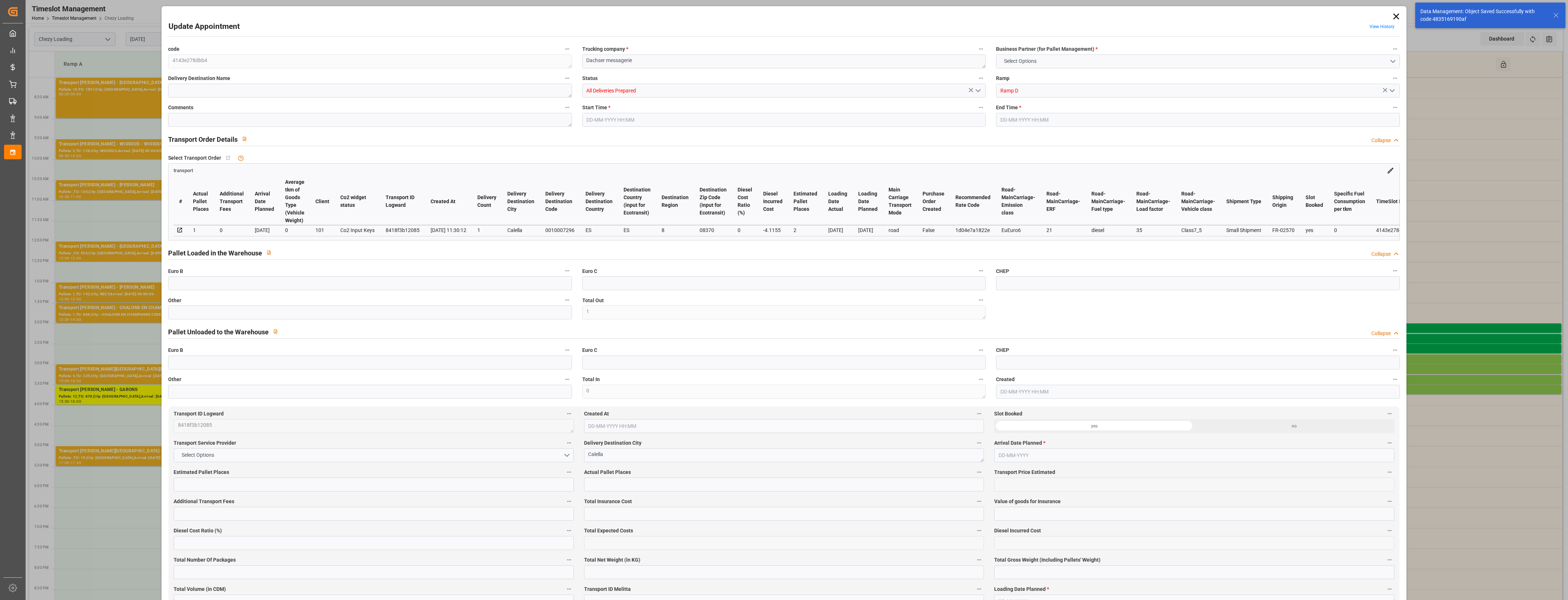
type input "8"
type input "2"
type input "101"
type input "300.486"
type input "0"
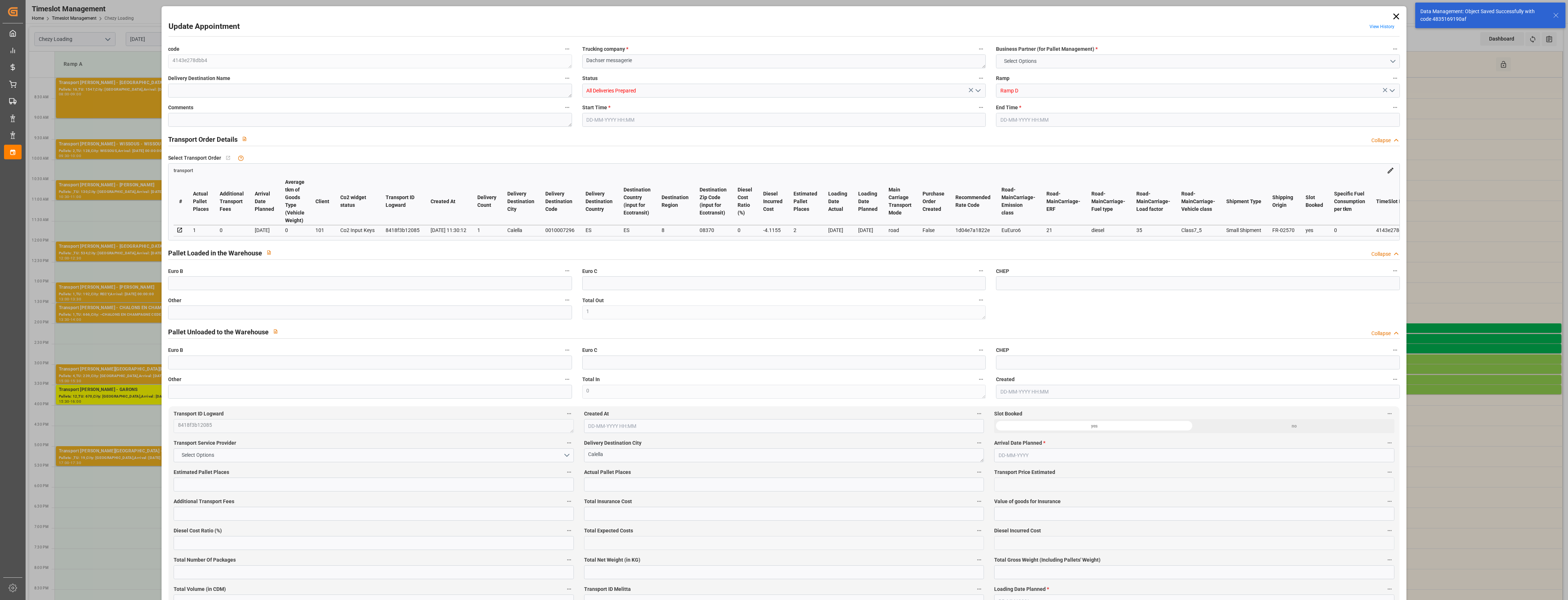
type input "4710.8598"
type input "0"
type input "21"
type input "35"
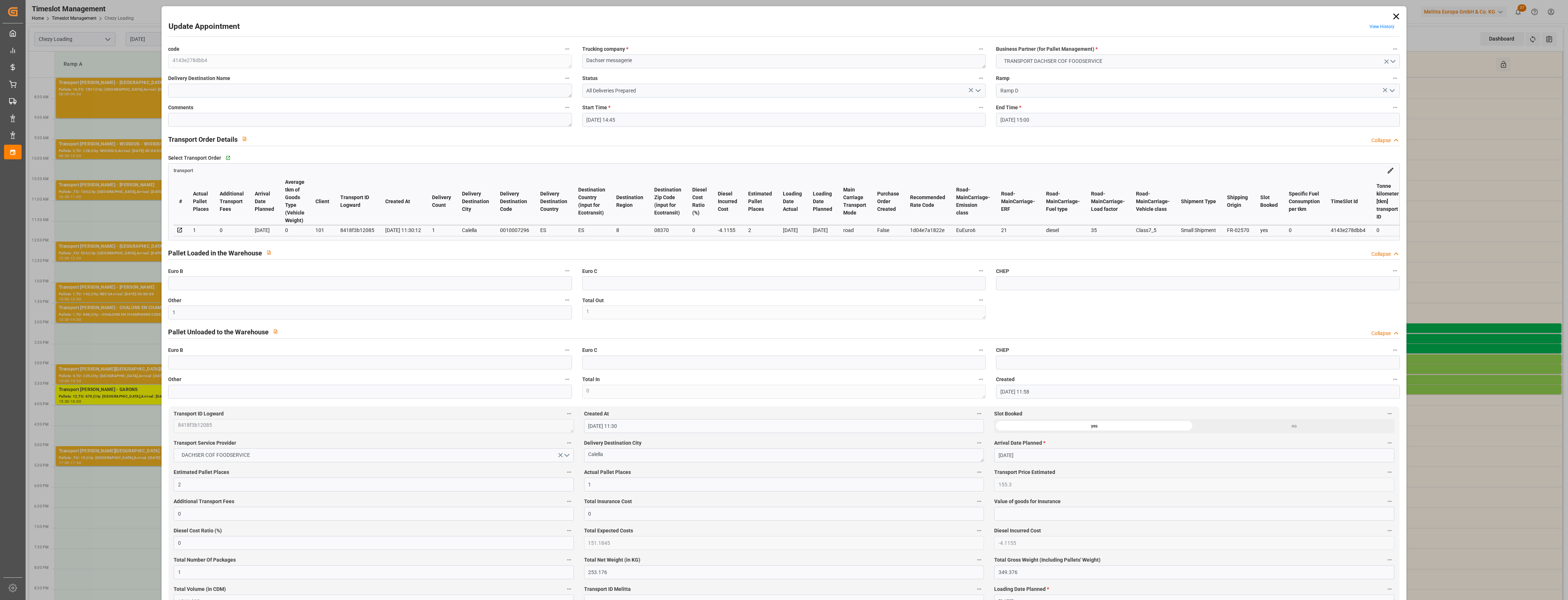
type input "[DATE] 14:45"
type input "[DATE] 15:00"
type input "[DATE] 11:58"
type input "[DATE] 11:30"
type input "[DATE]"
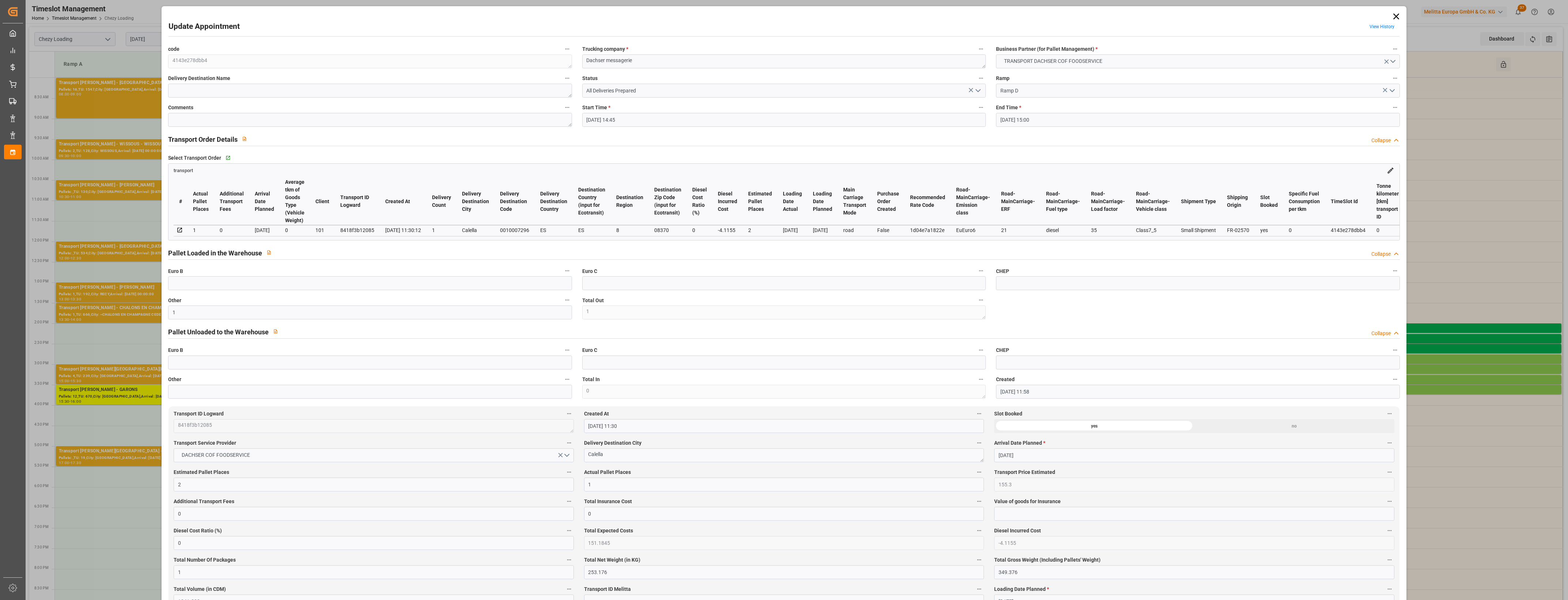
type input "[DATE]"
click at [976, 92] on polyline "open menu" at bounding box center [978, 91] width 4 height 2
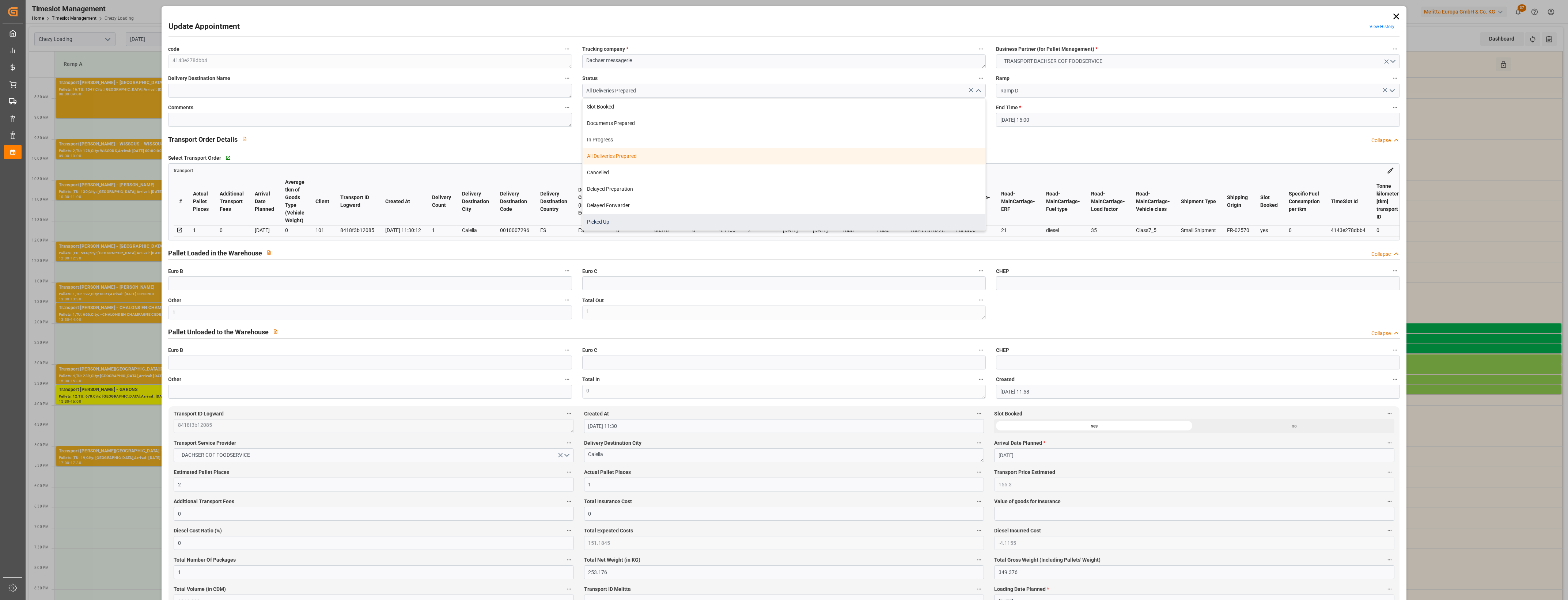
click at [603, 220] on div "Picked Up" at bounding box center [784, 222] width 403 height 16
type input "Picked Up"
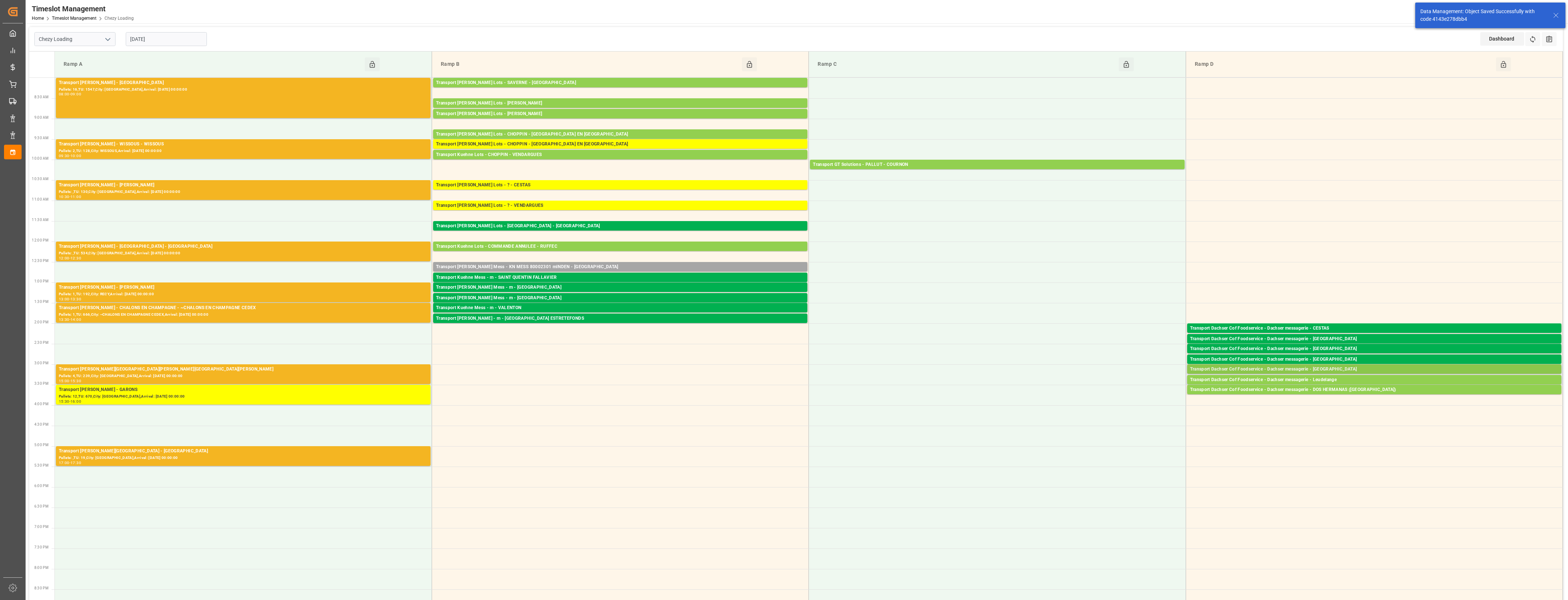
click at [1311, 368] on div "Transport Dachser Cof Foodservice - Dachser messagerie - [GEOGRAPHIC_DATA]" at bounding box center [1374, 369] width 368 height 7
click at [1112, 399] on button "Open" at bounding box center [1091, 402] width 51 height 9
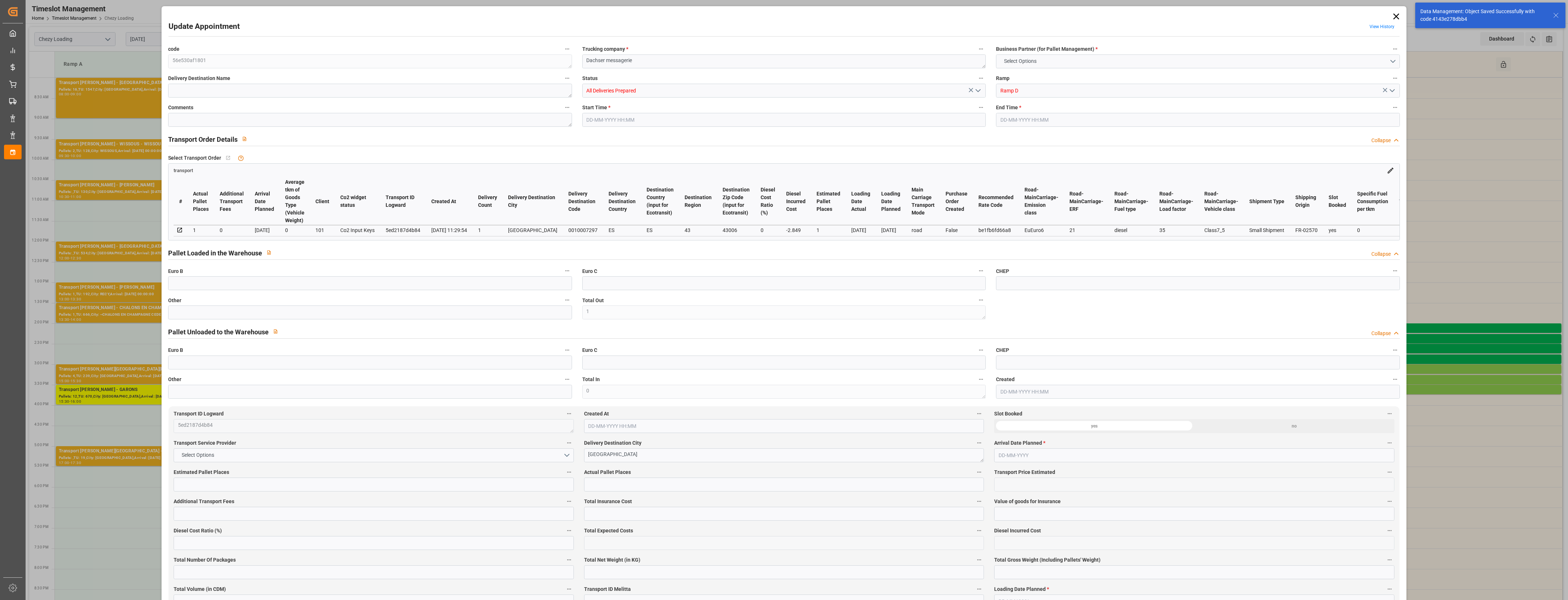
type input "1"
type input "107.51"
type input "0"
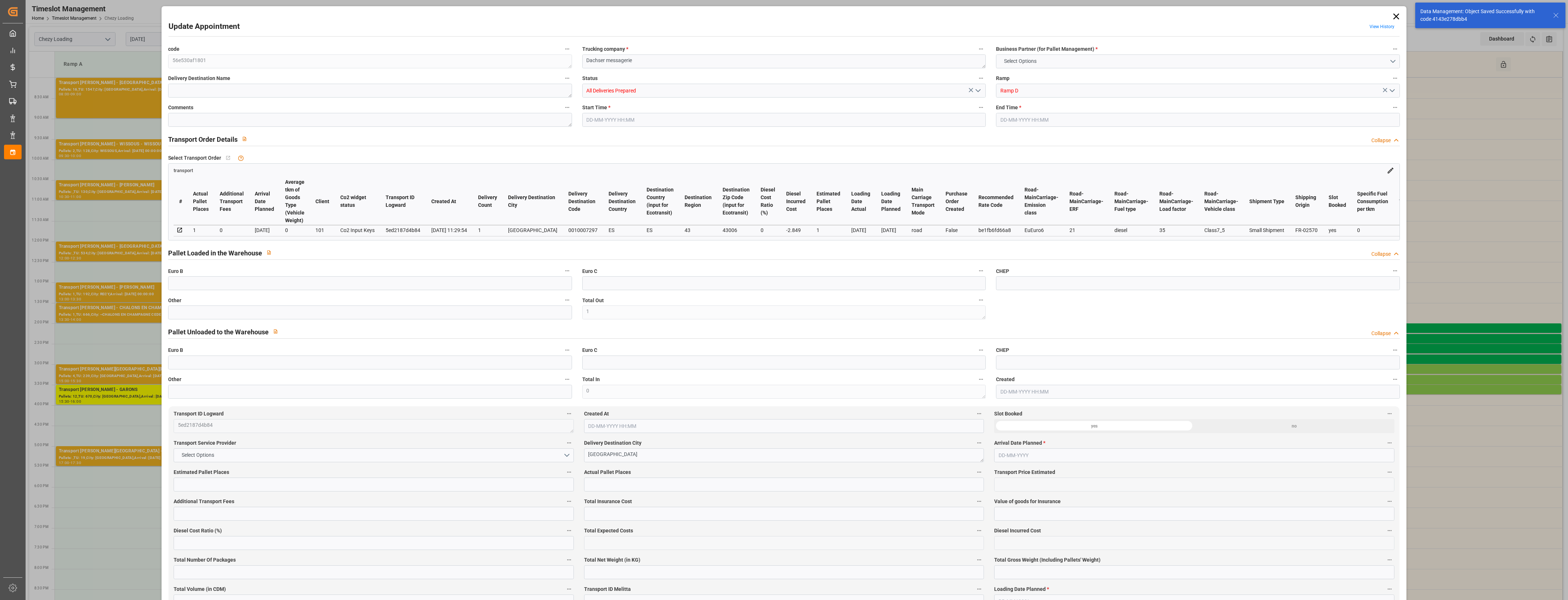
type input "0"
type input "104.661"
type input "-2.849"
type input "1"
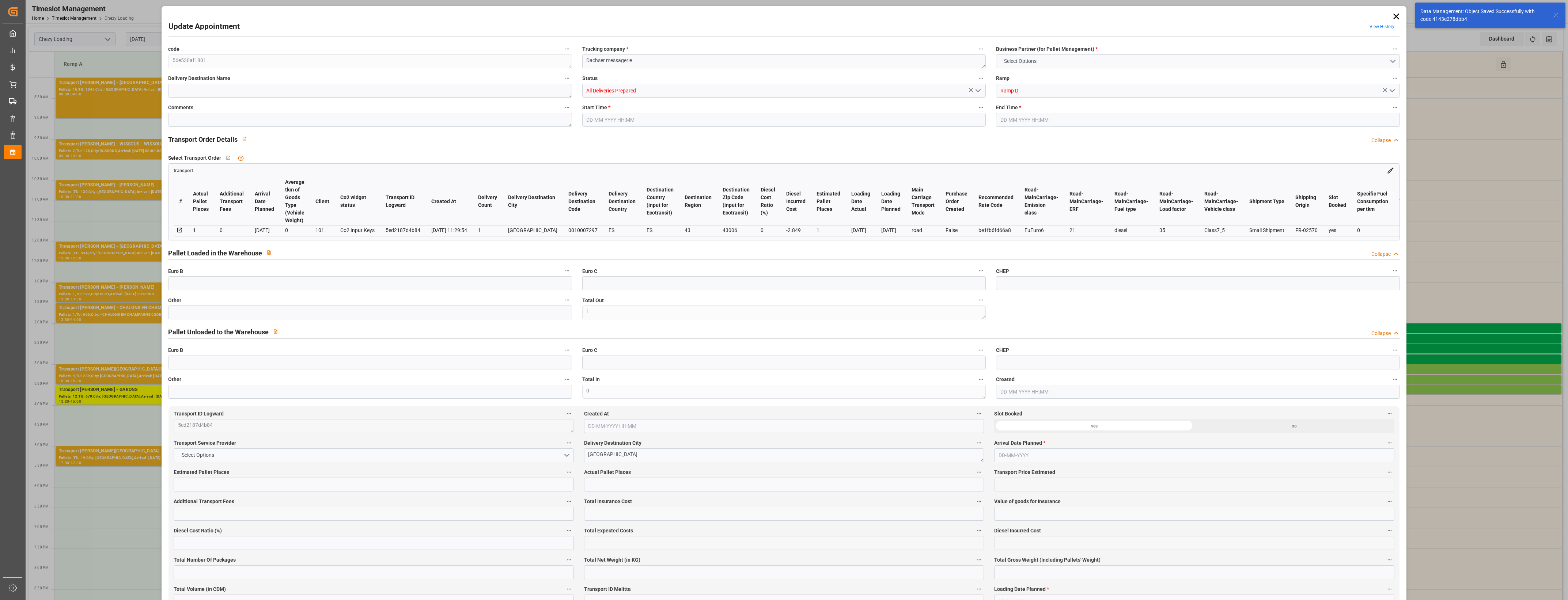
type input "233.24"
type input "292.075"
type input "758.16"
type input "43"
type input "0"
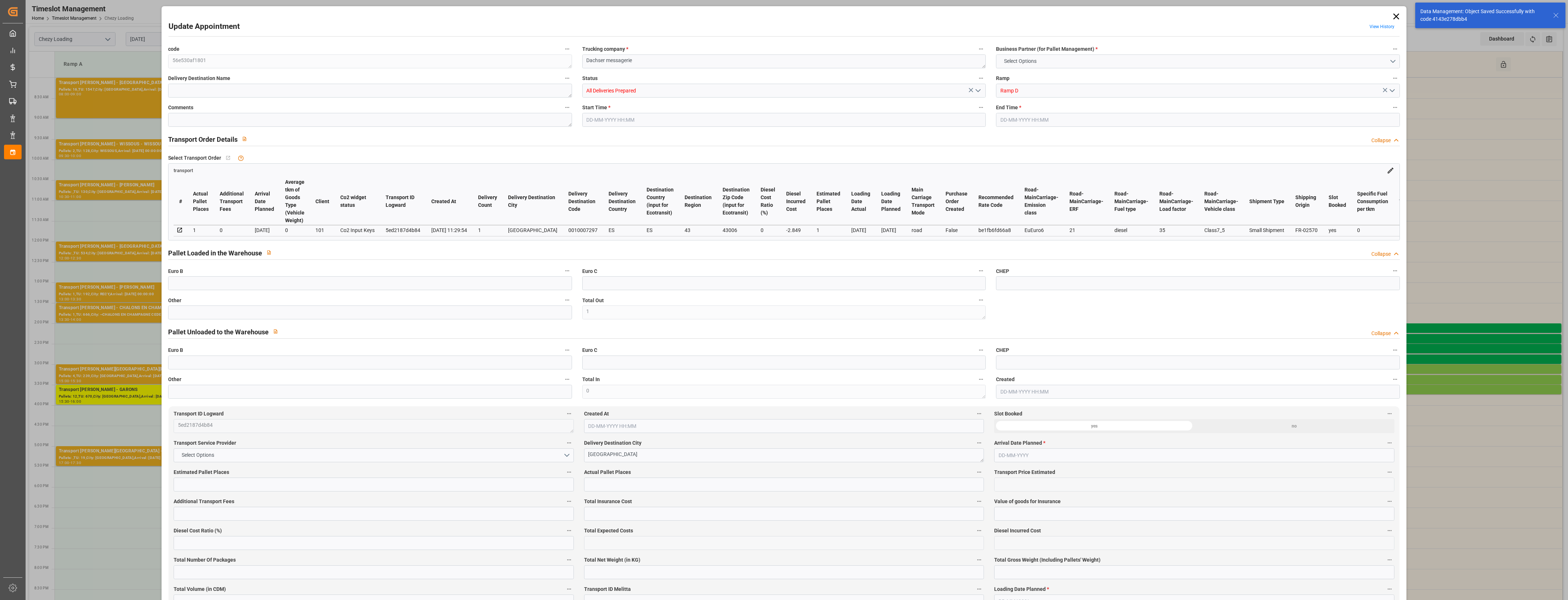
type input "65"
type input "1"
type input "101"
type input "268.075"
type input "0"
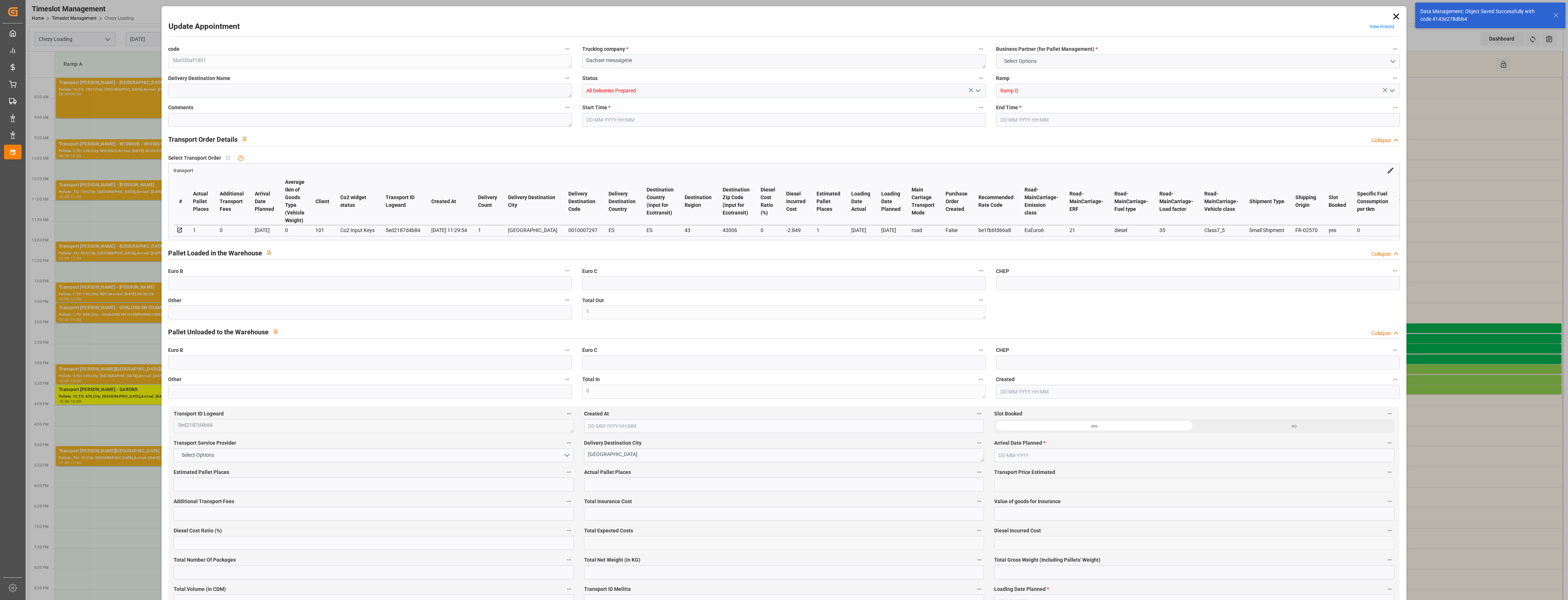
type input "4710.8598"
type input "0"
type input "21"
type input "35"
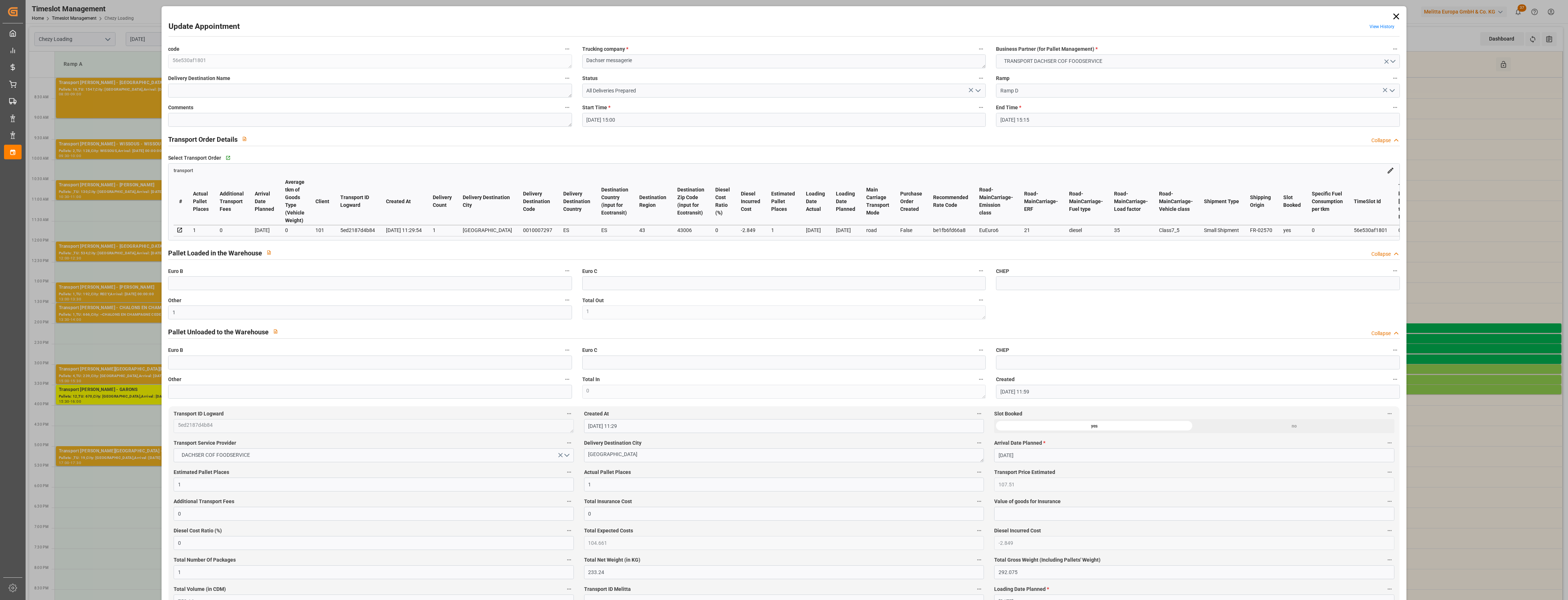
type input "[DATE] 15:00"
type input "[DATE] 15:15"
type input "[DATE] 11:59"
type input "[DATE] 11:29"
type input "[DATE]"
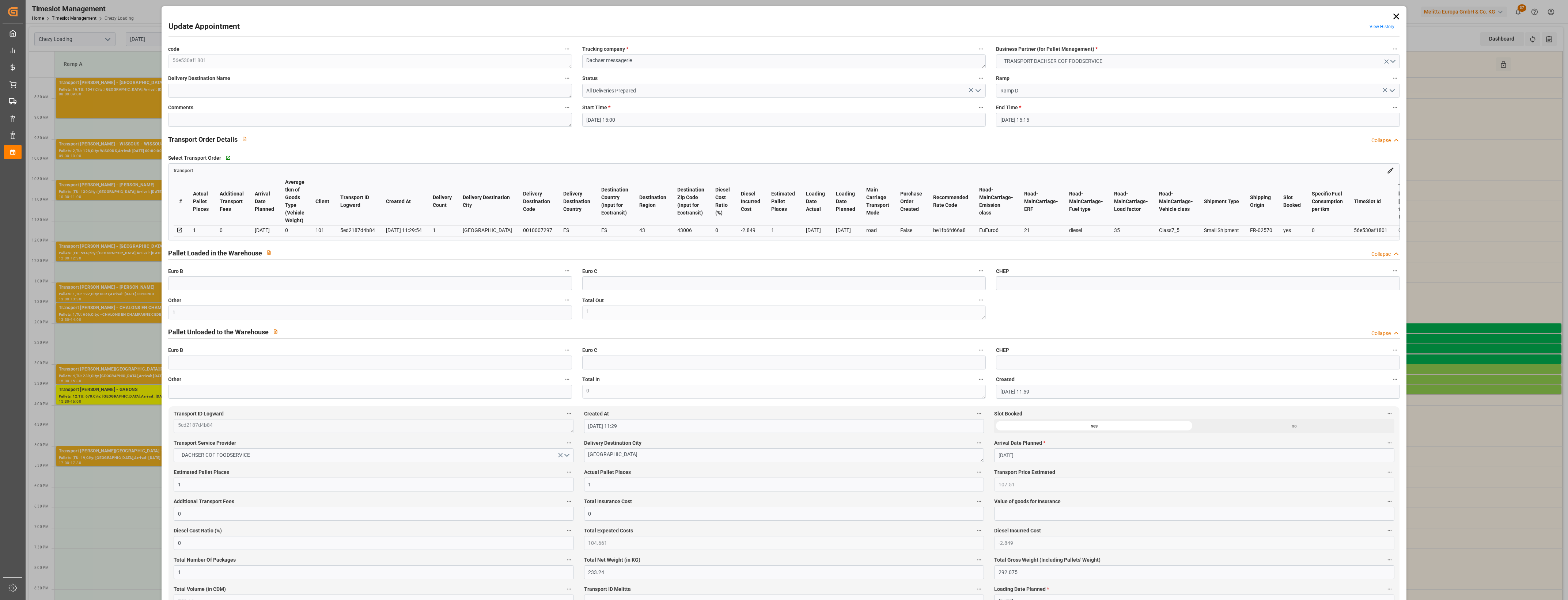
type input "[DATE]"
click at [978, 88] on icon "open menu" at bounding box center [978, 91] width 9 height 9
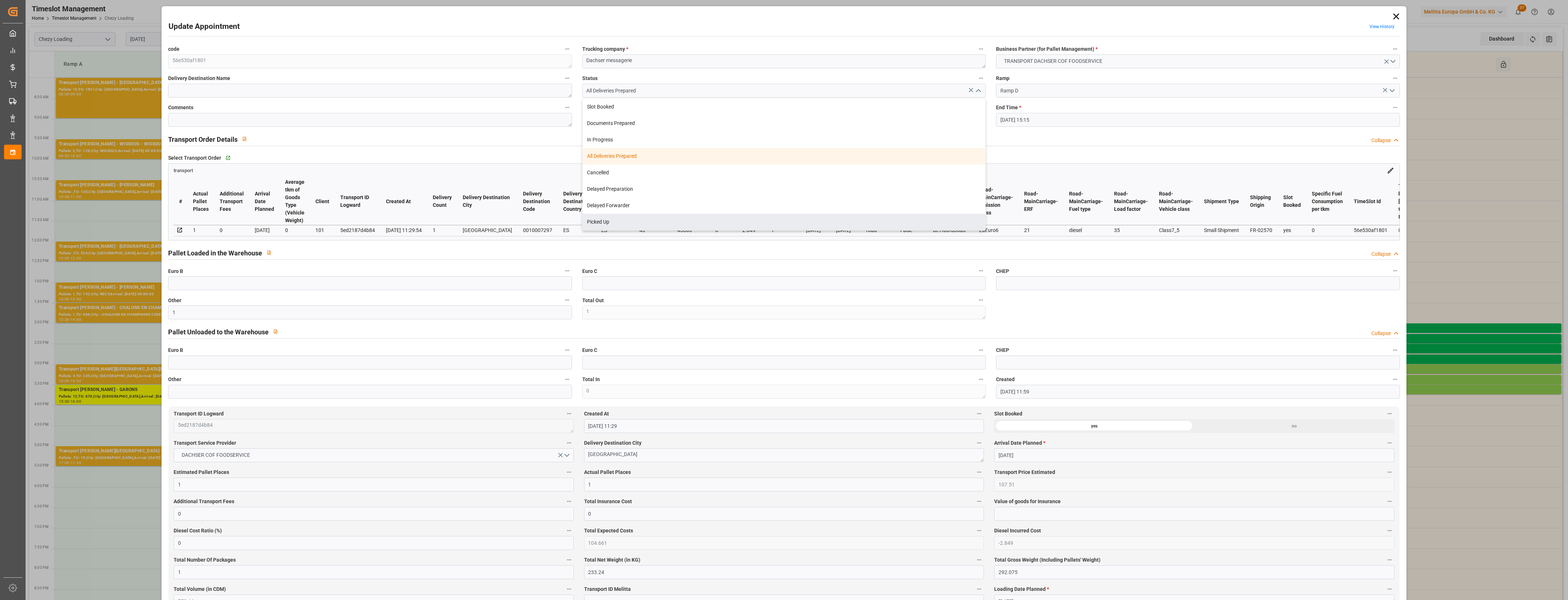
click at [625, 223] on div "Picked Up" at bounding box center [784, 222] width 403 height 16
type input "Picked Up"
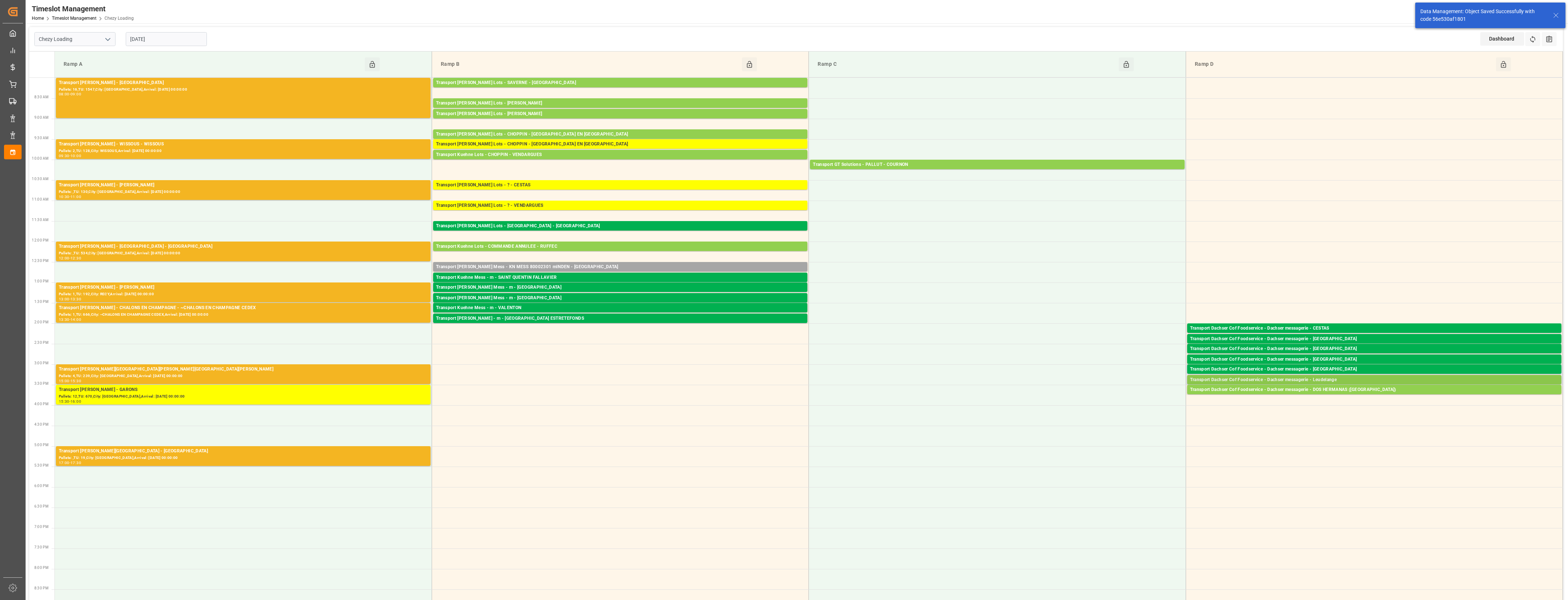
click at [1343, 379] on div "Transport Dachser Cof Foodservice - Dachser messagerie - Leudelange" at bounding box center [1374, 380] width 368 height 7
click at [1102, 399] on button "Open" at bounding box center [1091, 402] width 51 height 9
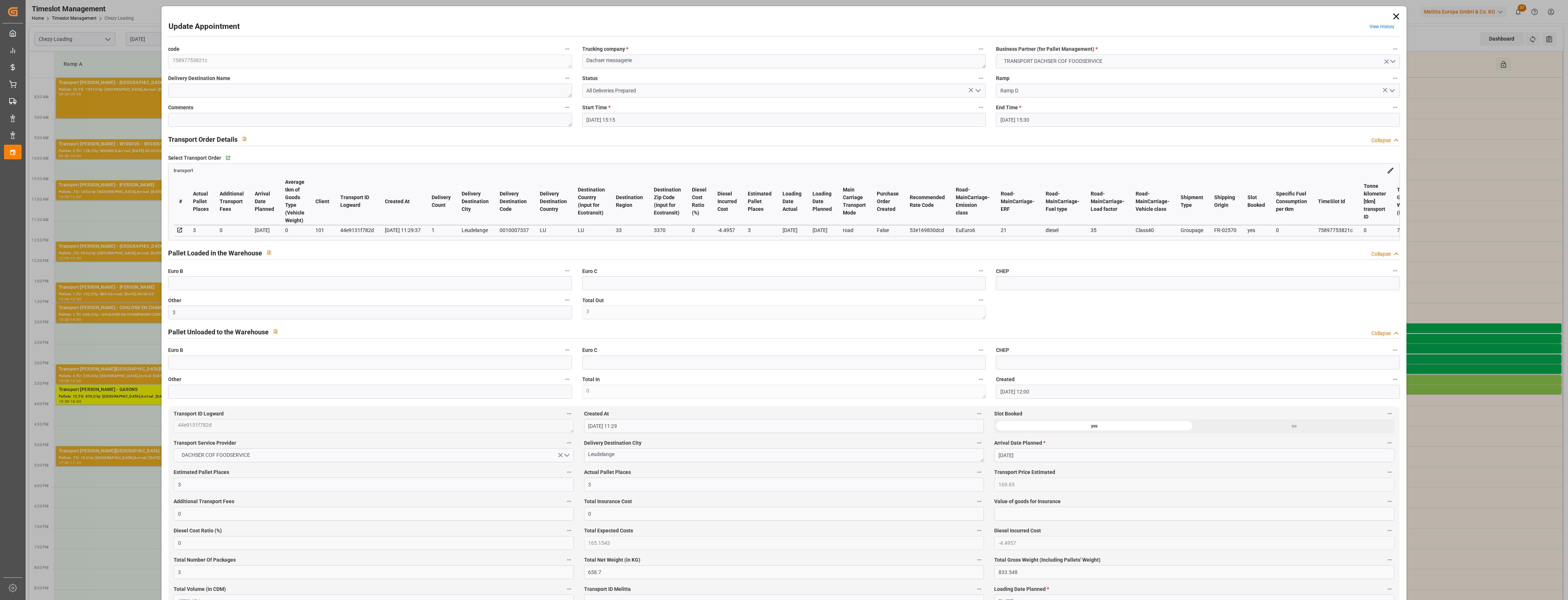
type input "[DATE] 15:15"
type input "[DATE] 15:30"
type input "[DATE] 12:00"
type input "[DATE] 11:29"
type input "[DATE]"
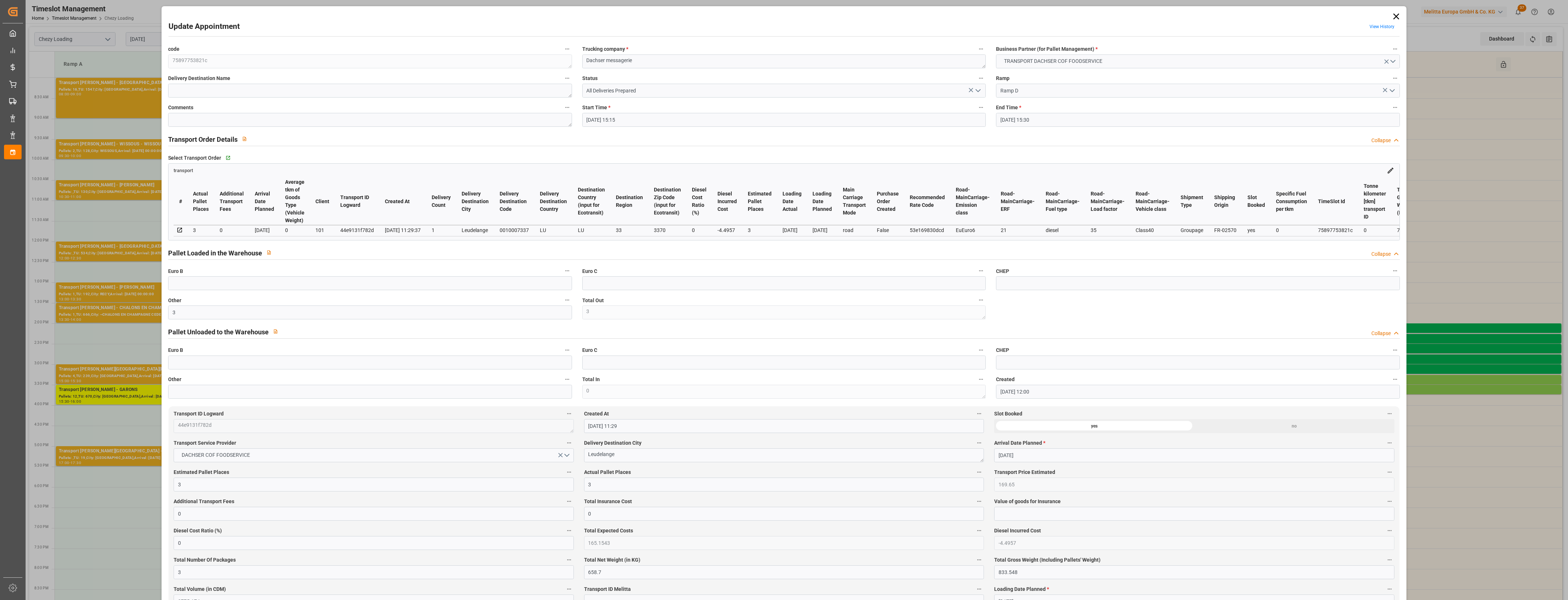
type input "[DATE]"
click at [977, 92] on icon "open menu" at bounding box center [978, 91] width 9 height 9
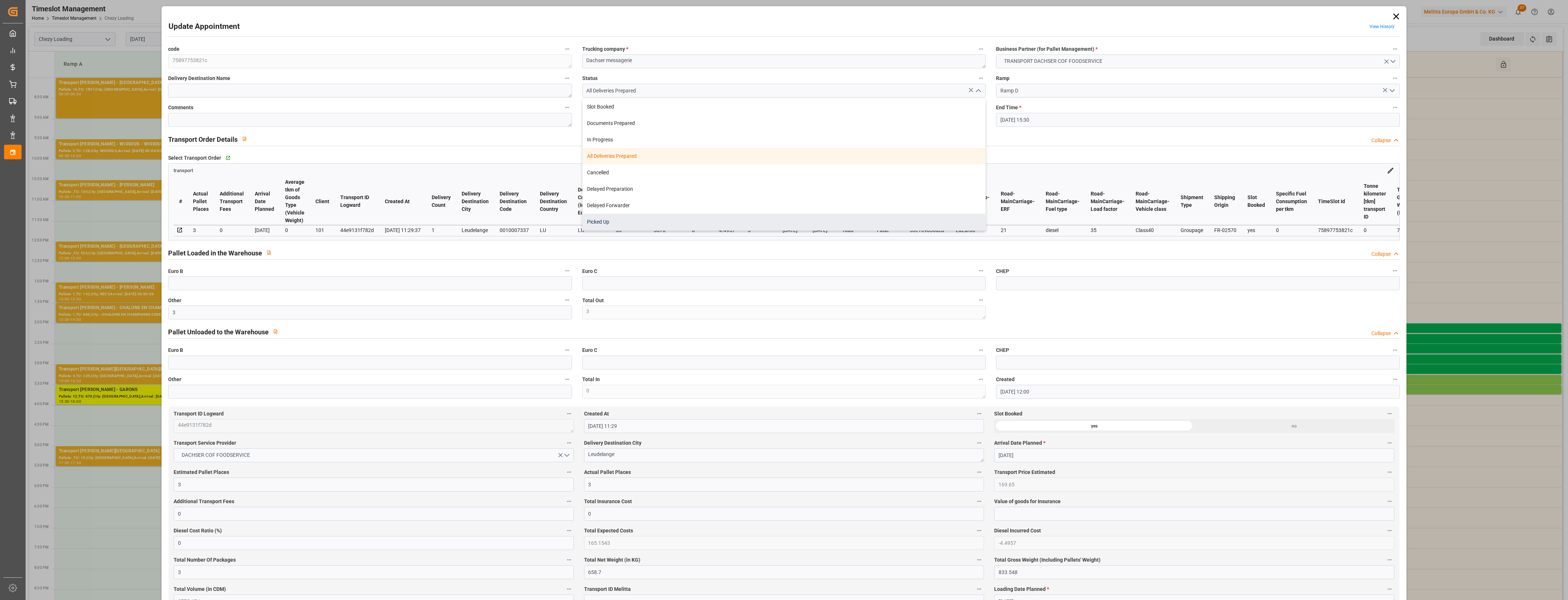
click at [670, 224] on div "Picked Up" at bounding box center [784, 222] width 403 height 16
type input "Picked Up"
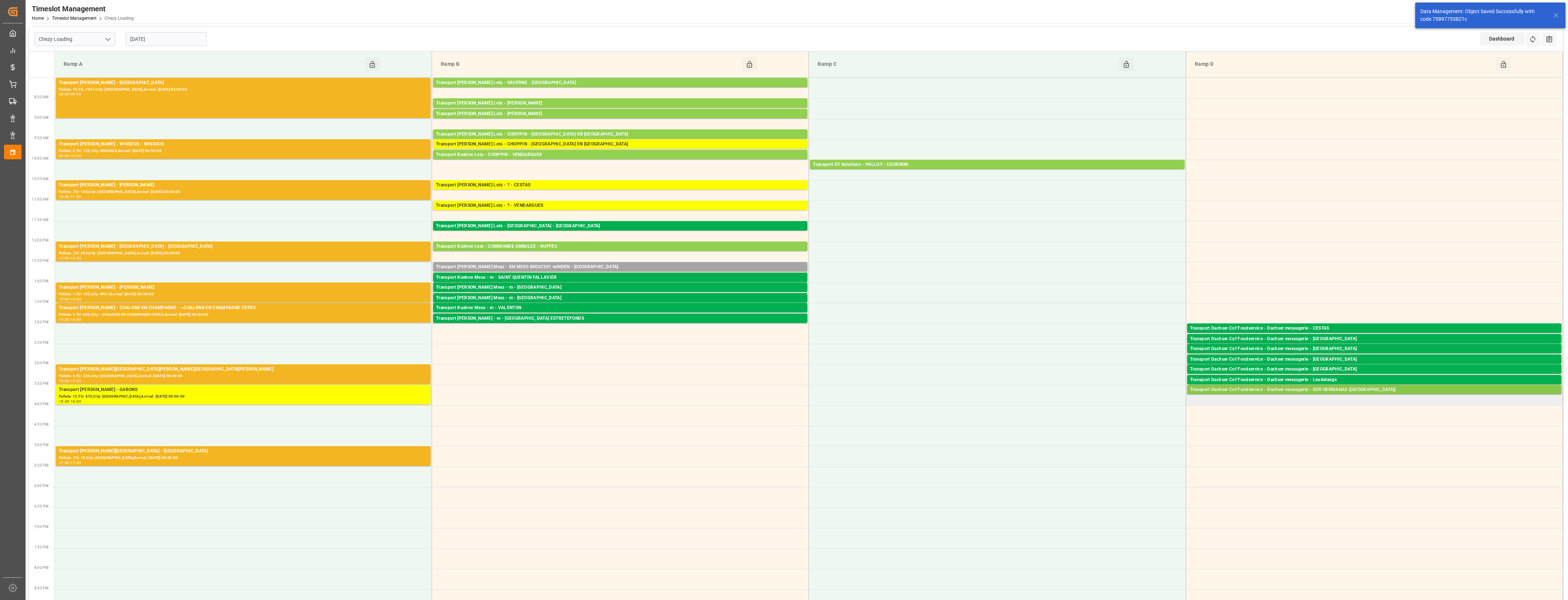
click at [1341, 388] on div "Transport Dachser Cof Foodservice - Dachser messagerie - DOS HERMANAS ([GEOGRAP…" at bounding box center [1374, 390] width 368 height 7
click at [1108, 422] on button "Open" at bounding box center [1091, 423] width 51 height 9
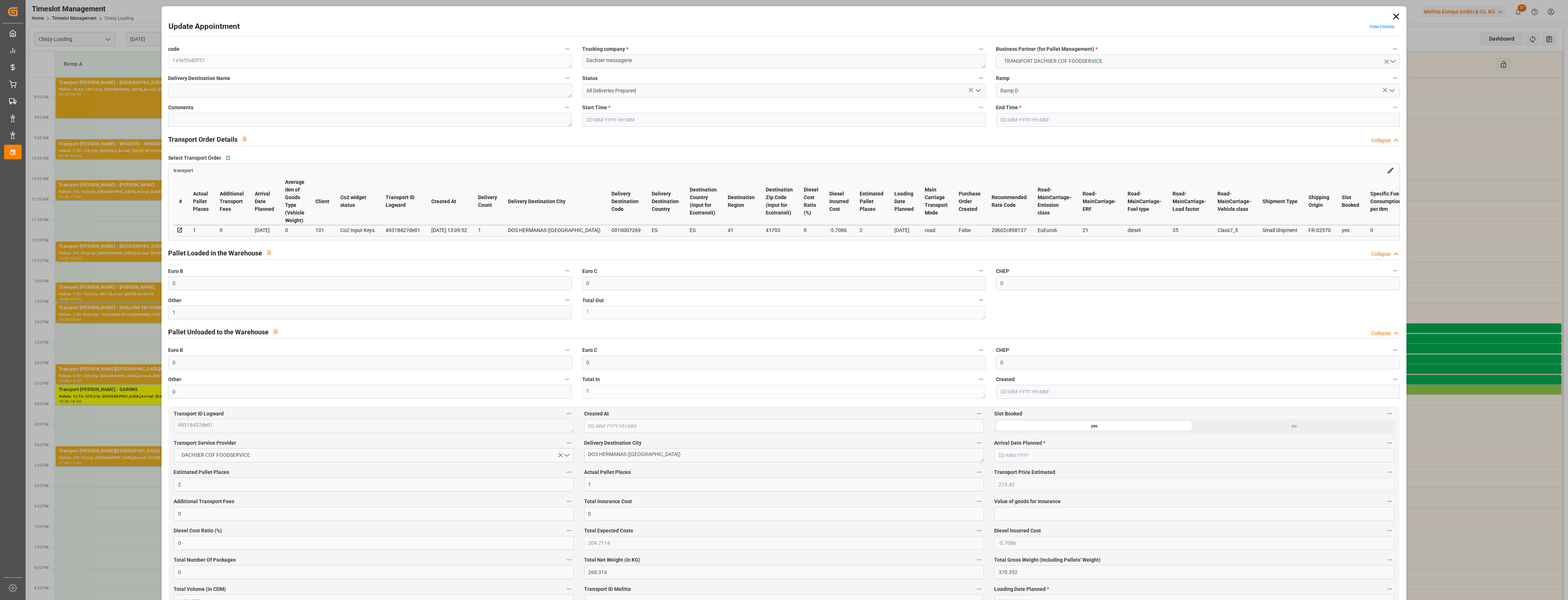
type input "[DATE] 15:30"
type input "[DATE] 15:45"
type input "[DATE] 13:10"
type input "[DATE] 13:09"
type input "[DATE]"
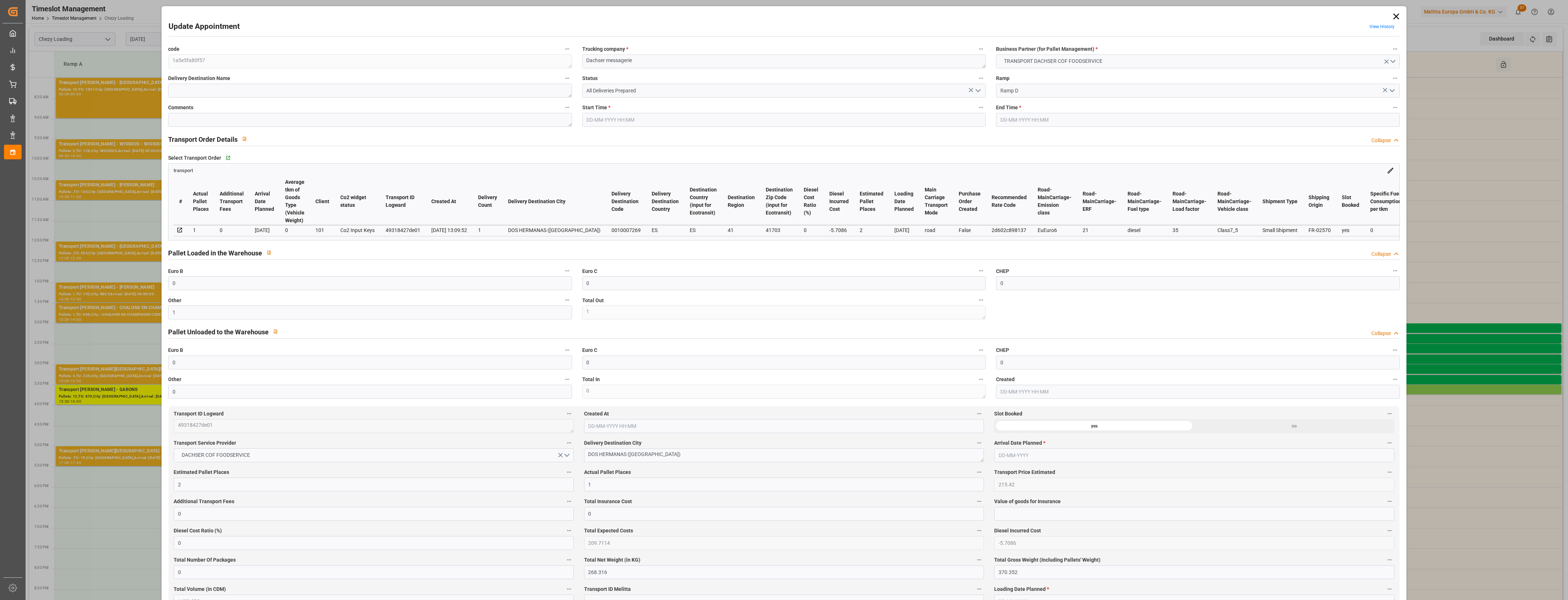
type input "[DATE]"
click at [978, 89] on icon "open menu" at bounding box center [978, 91] width 9 height 9
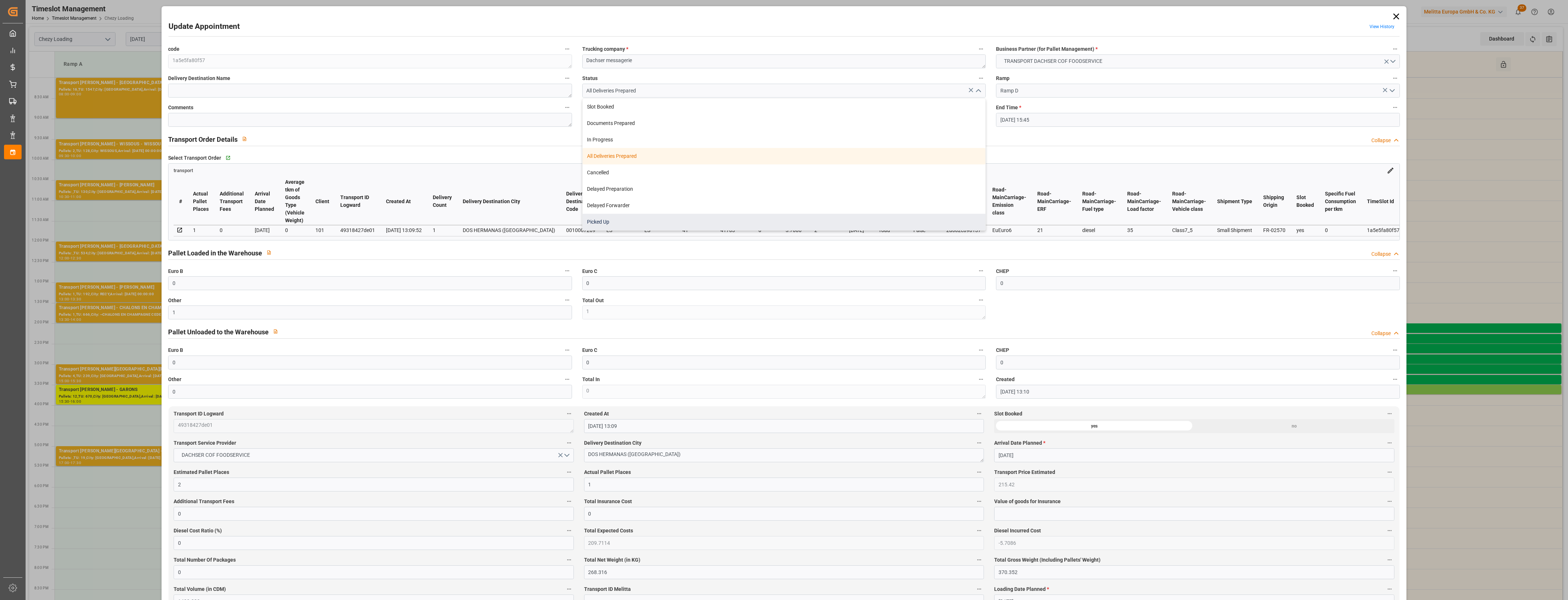
click at [735, 220] on div "Picked Up" at bounding box center [784, 222] width 403 height 16
type input "Picked Up"
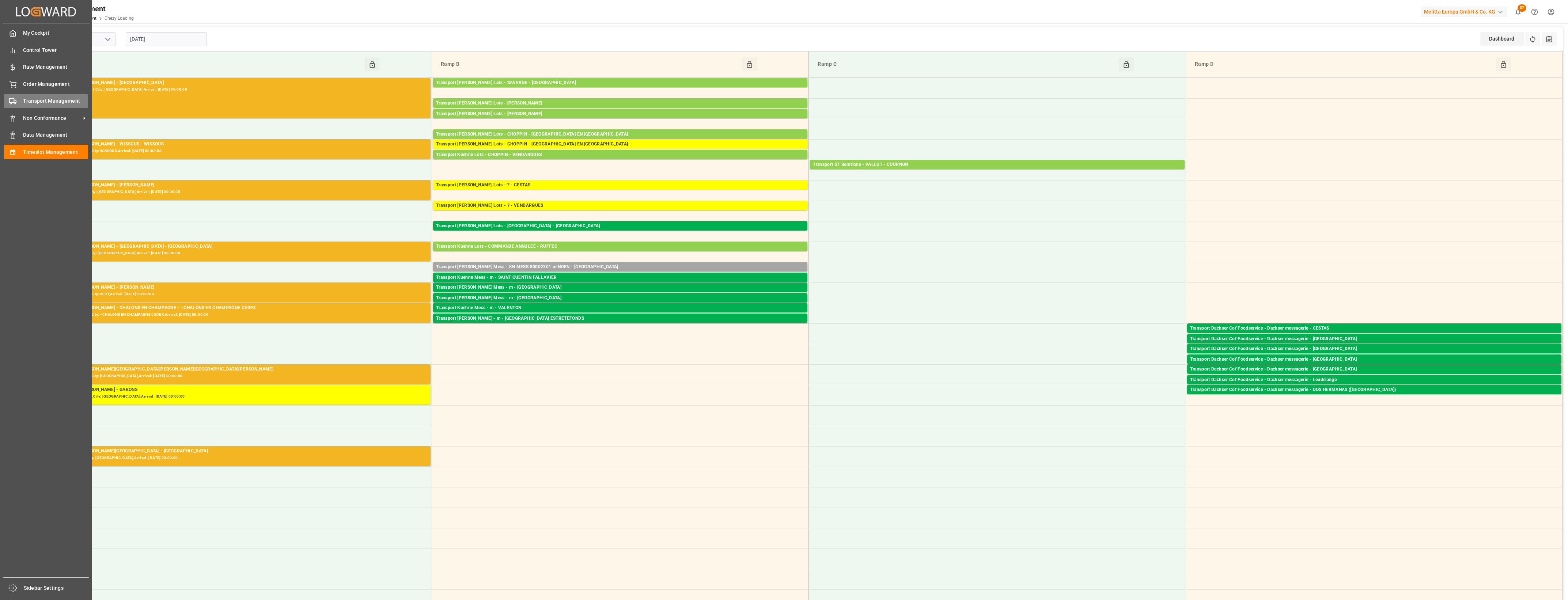
click at [18, 99] on div "Transport Management Transport Management" at bounding box center [46, 100] width 84 height 14
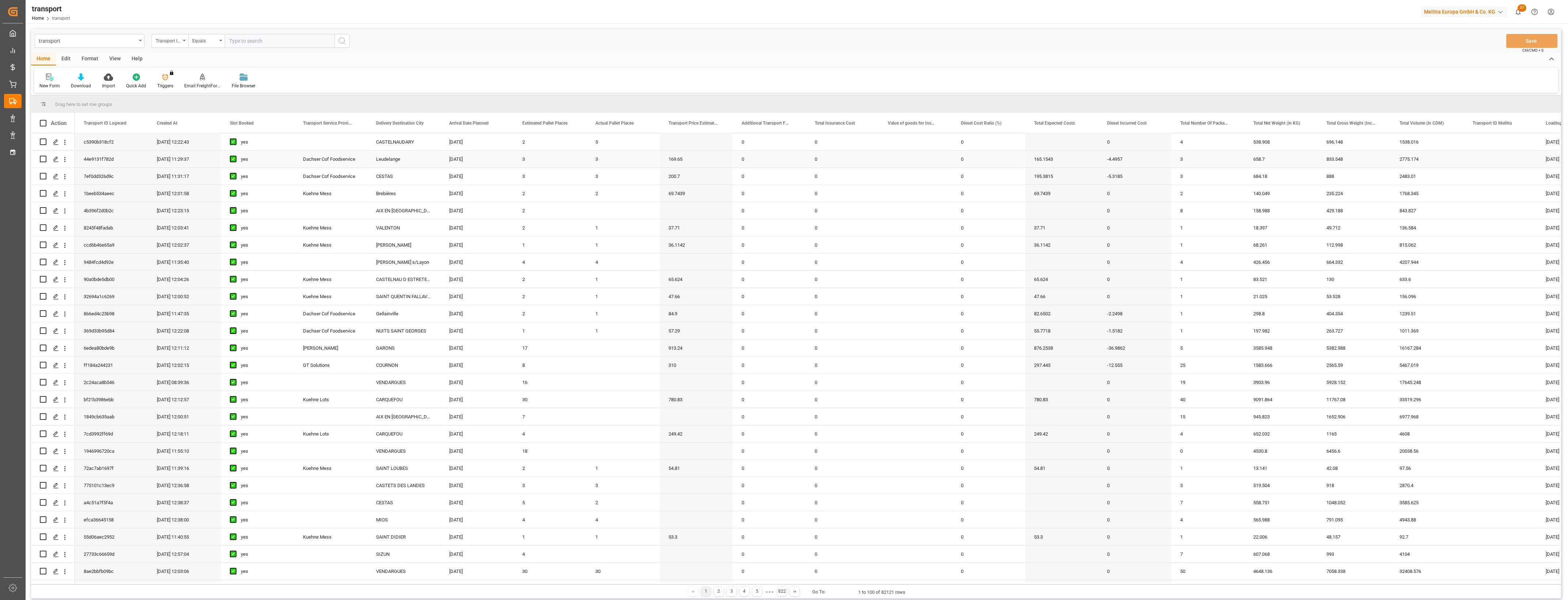
click at [343, 161] on div "Dachser Cof Foodservice" at bounding box center [331, 159] width 73 height 17
click at [354, 123] on span at bounding box center [355, 123] width 7 height 7
click at [406, 125] on span "filter" at bounding box center [404, 124] width 7 height 7
type input "Dachser Cof Foodservice"
click at [401, 186] on button "Apply" at bounding box center [398, 185] width 13 height 7
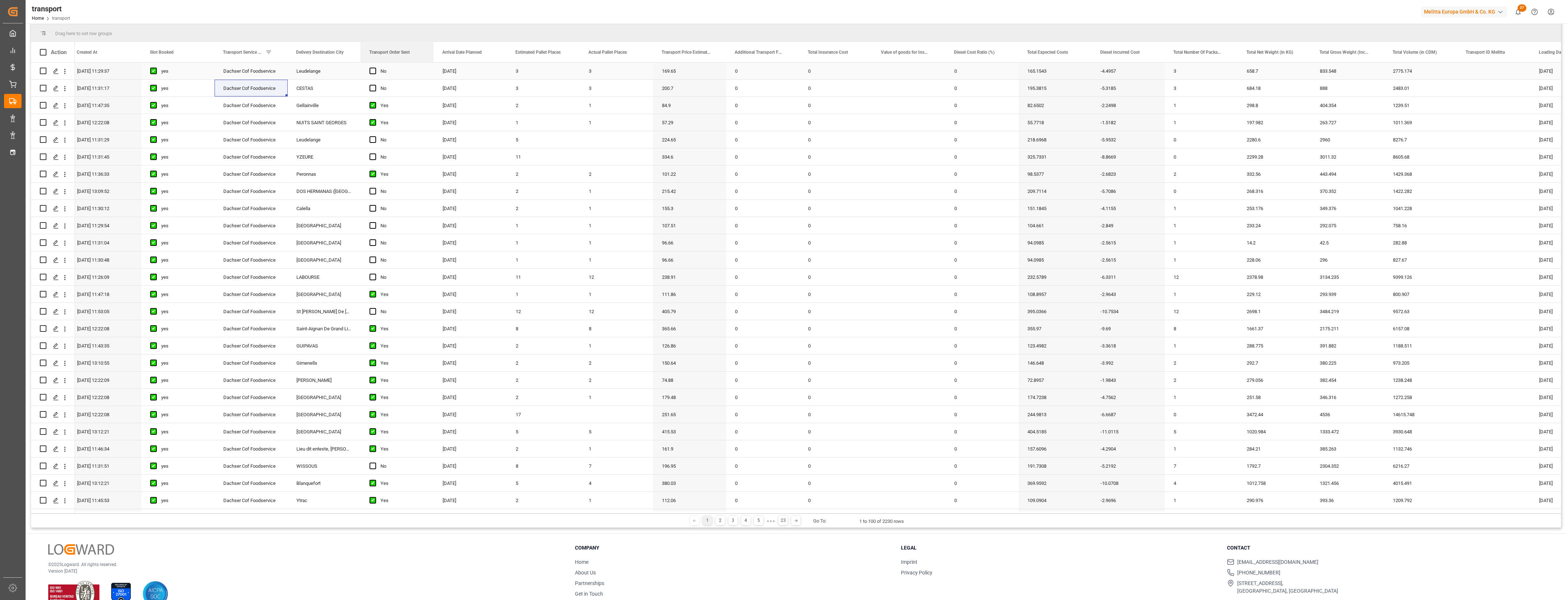
drag, startPoint x: 1313, startPoint y: 52, endPoint x: 387, endPoint y: 72, distance: 926.2
click at [374, 91] on span "Press SPACE to select this row." at bounding box center [373, 88] width 7 height 7
click at [375, 85] on input "Press SPACE to select this row." at bounding box center [375, 85] width 0 height 0
click at [373, 139] on span "Press SPACE to select this row." at bounding box center [373, 139] width 7 height 7
click at [375, 136] on input "Press SPACE to select this row." at bounding box center [375, 136] width 0 height 0
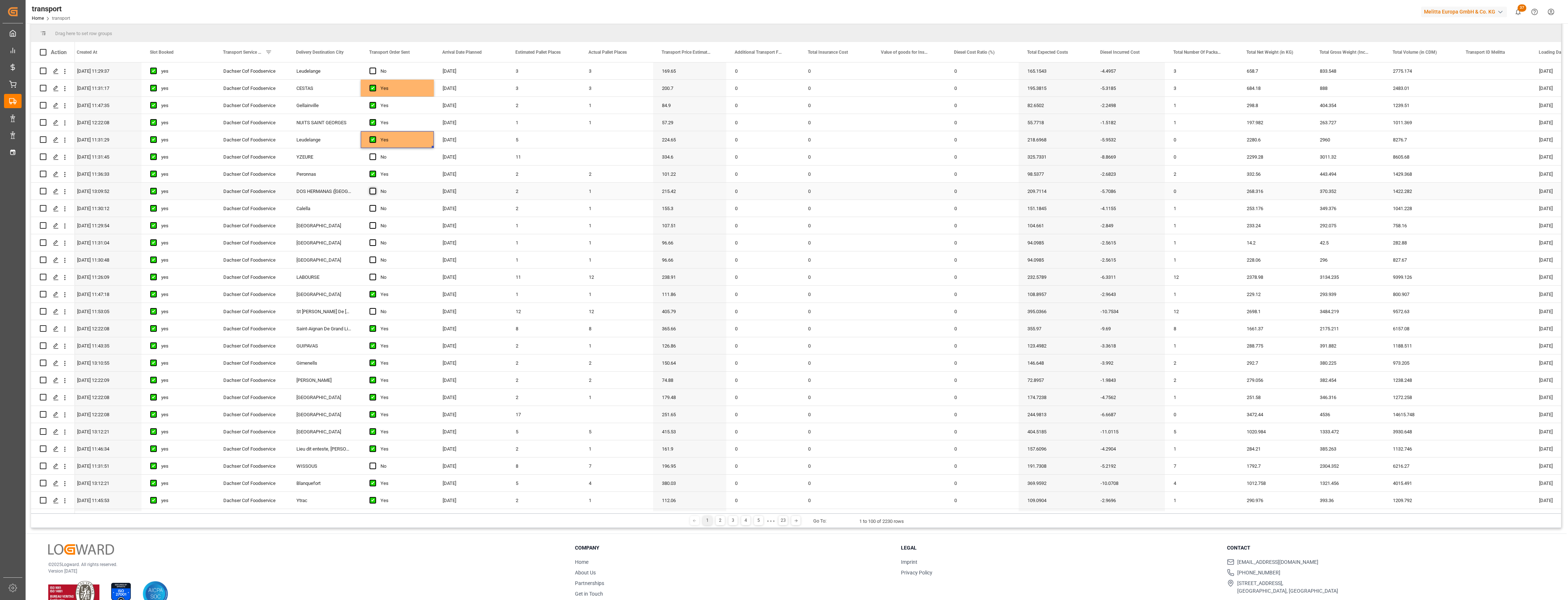
click at [374, 192] on span "Press SPACE to select this row." at bounding box center [373, 191] width 7 height 7
click at [375, 188] on input "Press SPACE to select this row." at bounding box center [375, 188] width 0 height 0
click at [372, 209] on span "Press SPACE to select this row." at bounding box center [373, 208] width 7 height 7
click at [375, 205] on input "Press SPACE to select this row." at bounding box center [375, 205] width 0 height 0
click at [373, 223] on span "Press SPACE to select this row." at bounding box center [373, 225] width 7 height 7
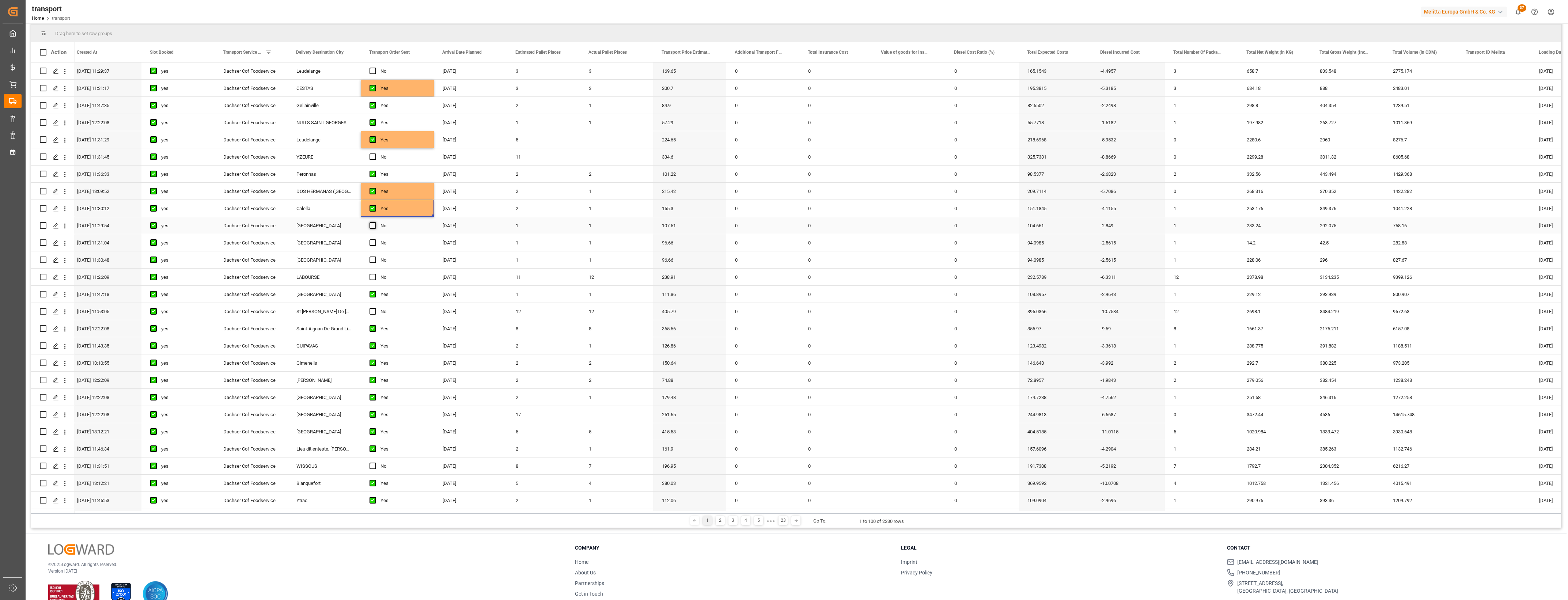
click at [375, 222] on input "Press SPACE to select this row." at bounding box center [375, 222] width 0 height 0
click at [373, 244] on span "Press SPACE to select this row." at bounding box center [373, 242] width 7 height 7
click at [375, 239] on input "Press SPACE to select this row." at bounding box center [375, 239] width 0 height 0
click at [374, 264] on div "Press SPACE to select this row." at bounding box center [375, 260] width 11 height 17
click at [371, 262] on span "Press SPACE to select this row." at bounding box center [373, 260] width 7 height 7
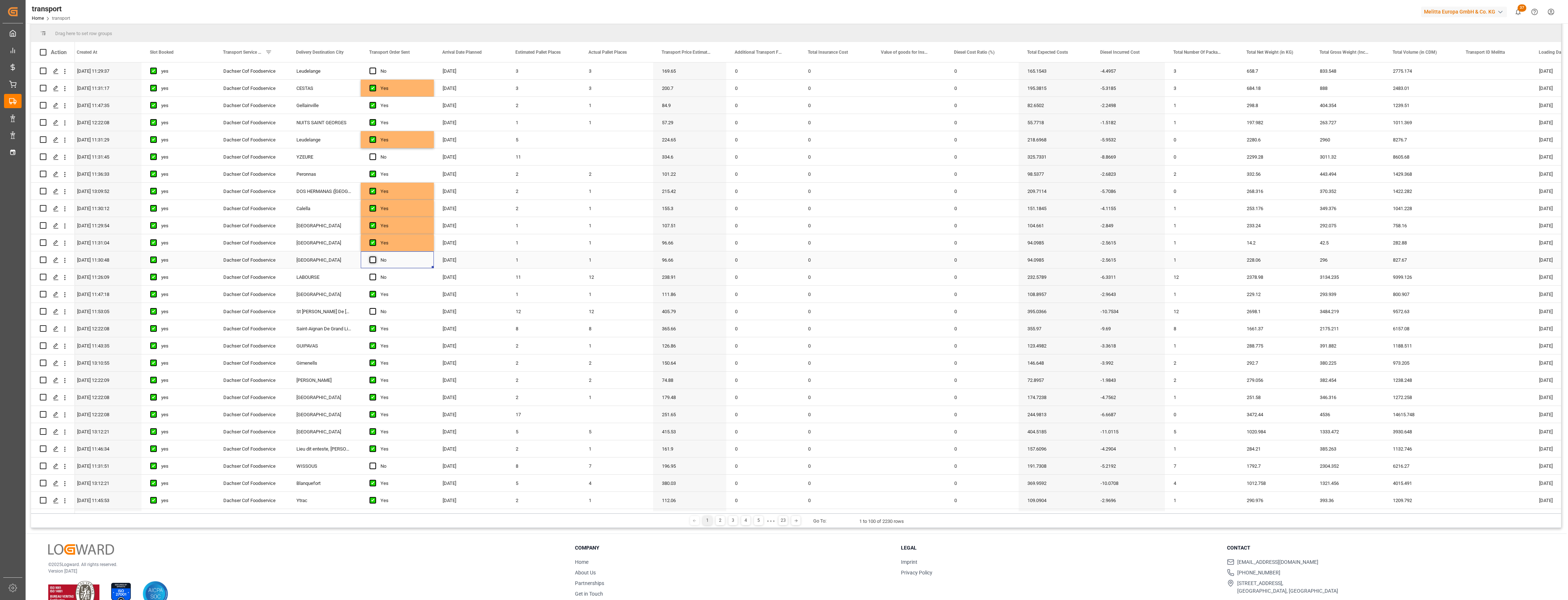
click at [375, 257] on input "Press SPACE to select this row." at bounding box center [375, 257] width 0 height 0
